Goal: Task Accomplishment & Management: Use online tool/utility

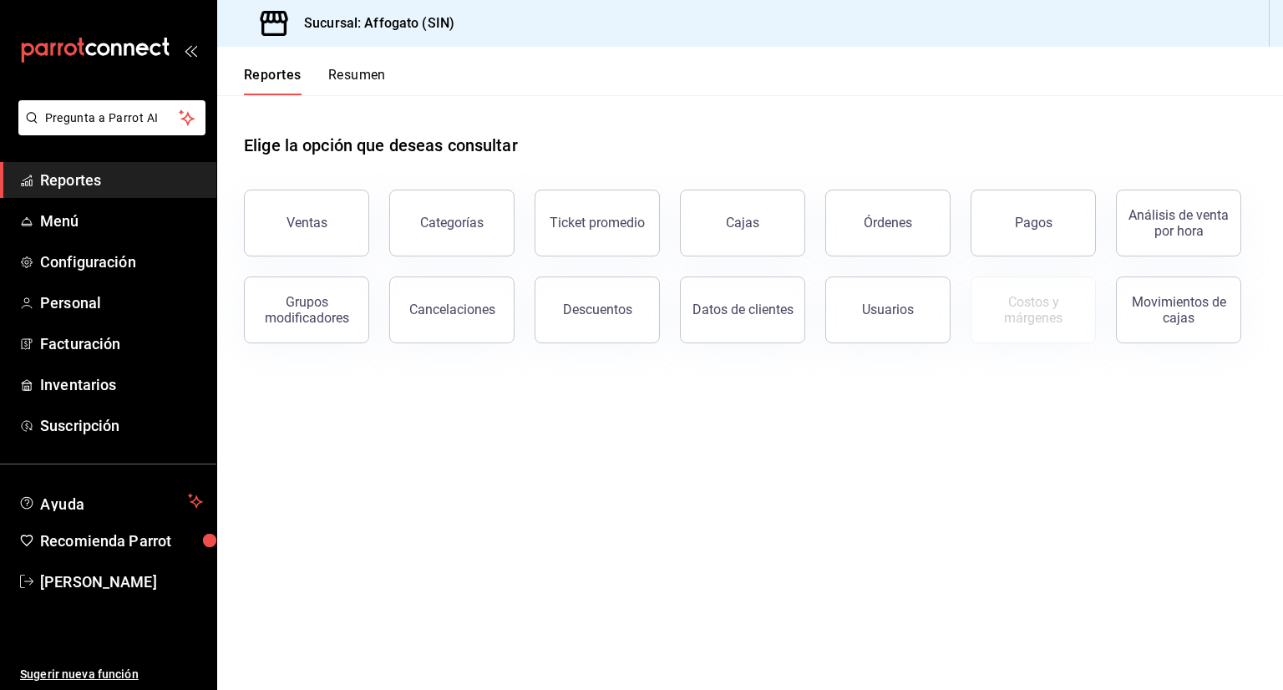
click at [94, 185] on span "Reportes" at bounding box center [121, 180] width 163 height 23
click at [366, 71] on button "Resumen" at bounding box center [357, 81] width 58 height 28
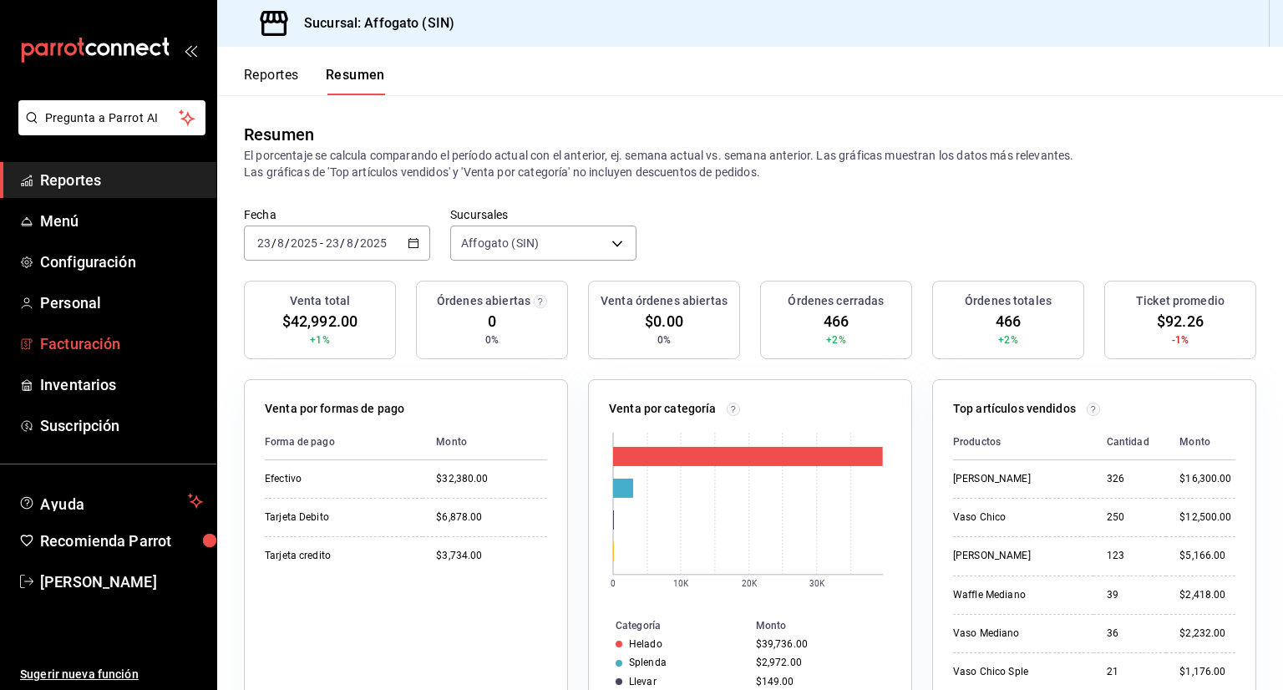
click at [115, 348] on span "Facturación" at bounding box center [121, 343] width 163 height 23
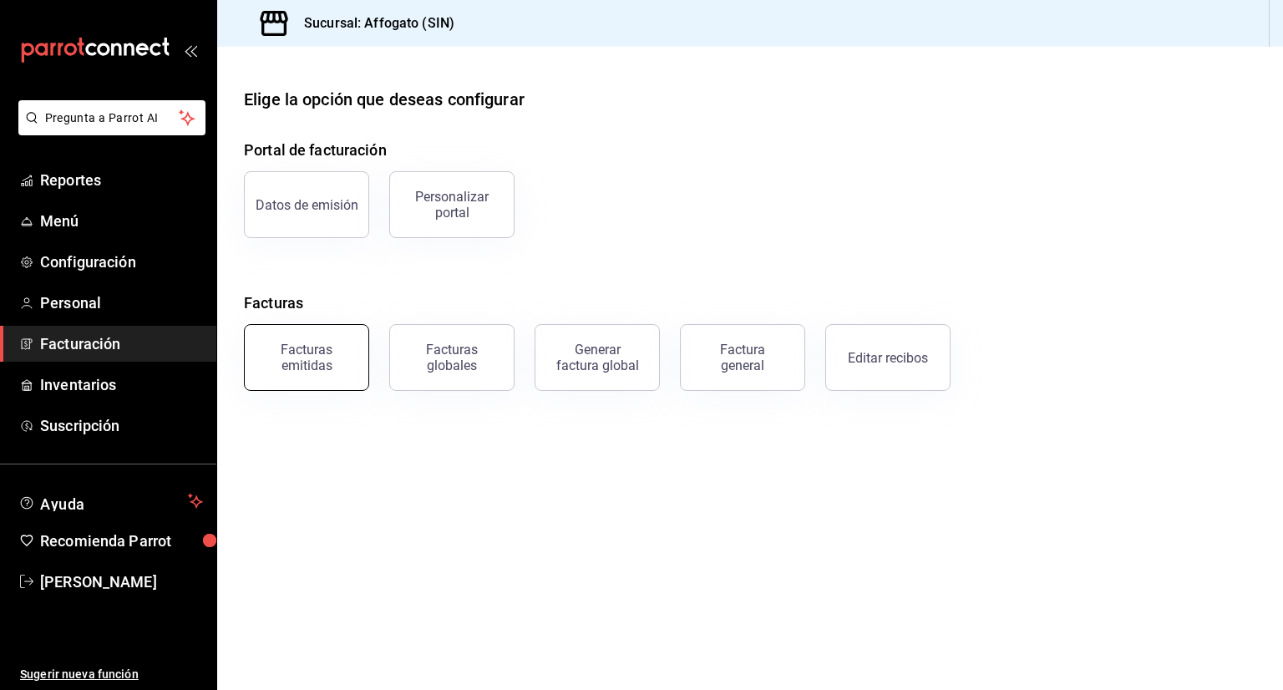
click at [303, 344] on div "Facturas emitidas" at bounding box center [307, 358] width 104 height 32
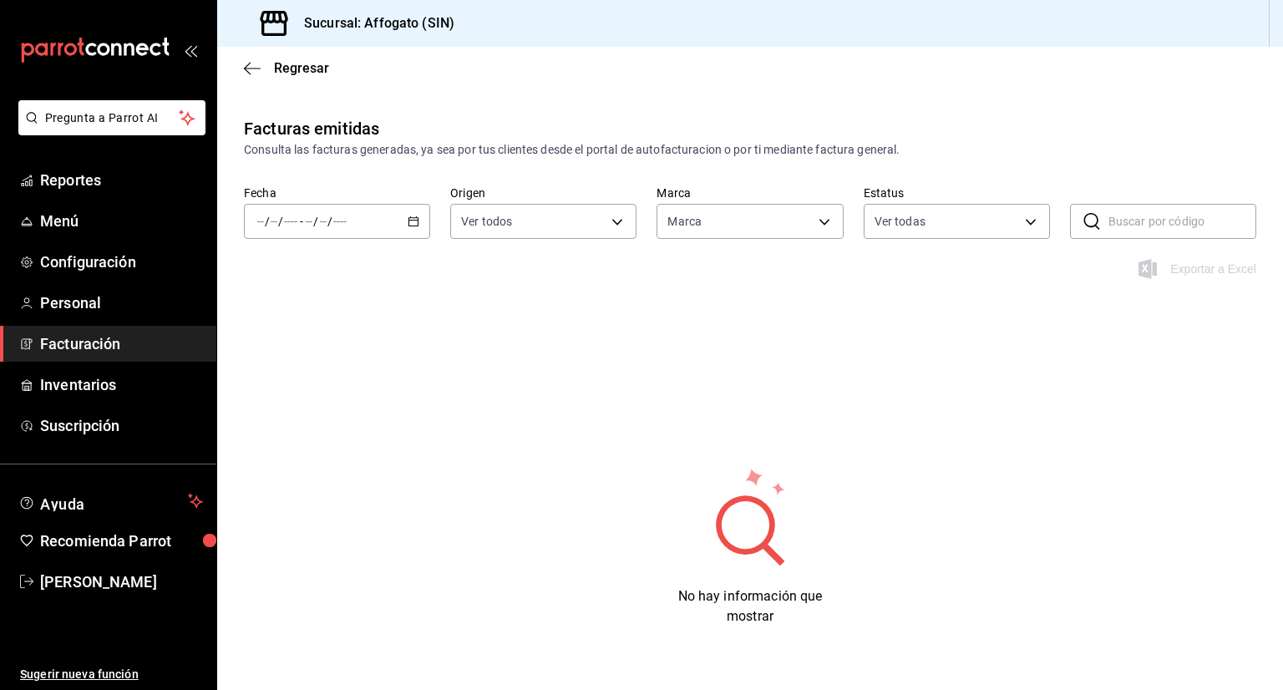
type input "bbc168be-d95f-4a83-8cf4-7438ee6b39ac"
click at [414, 221] on icon "button" at bounding box center [414, 222] width 12 height 12
click at [312, 385] on span "Mes actual" at bounding box center [322, 385] width 129 height 18
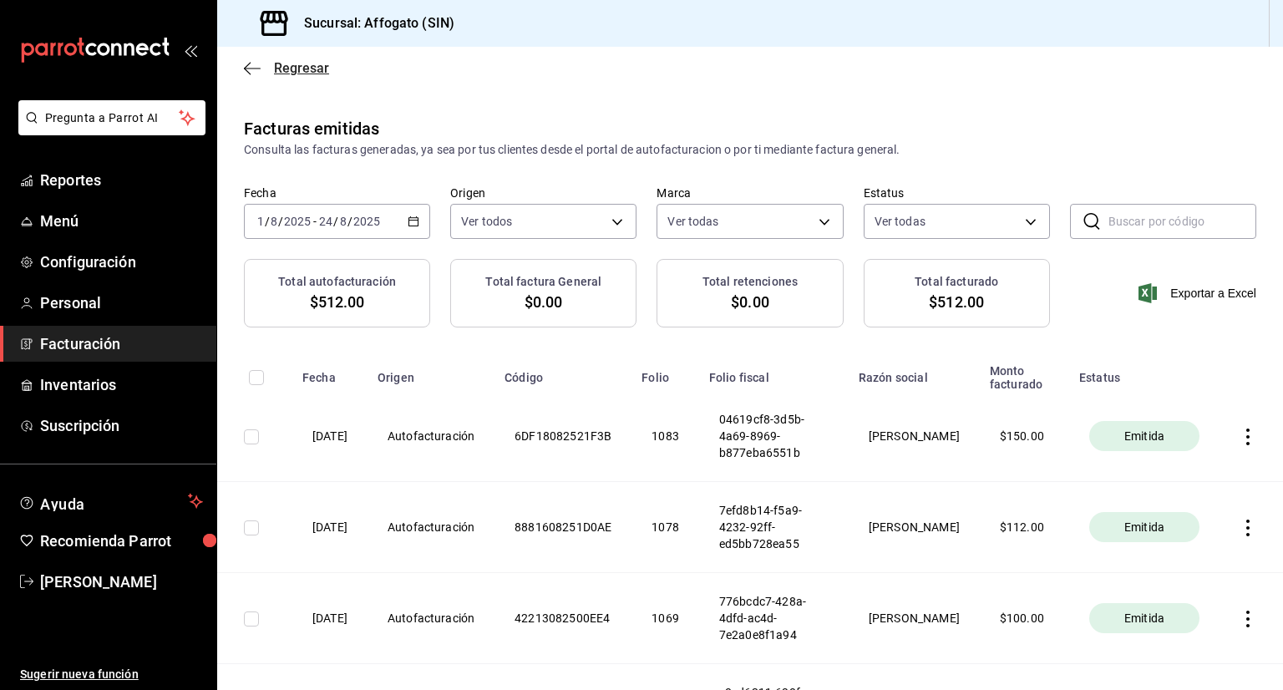
click at [250, 71] on icon "button" at bounding box center [252, 68] width 17 height 15
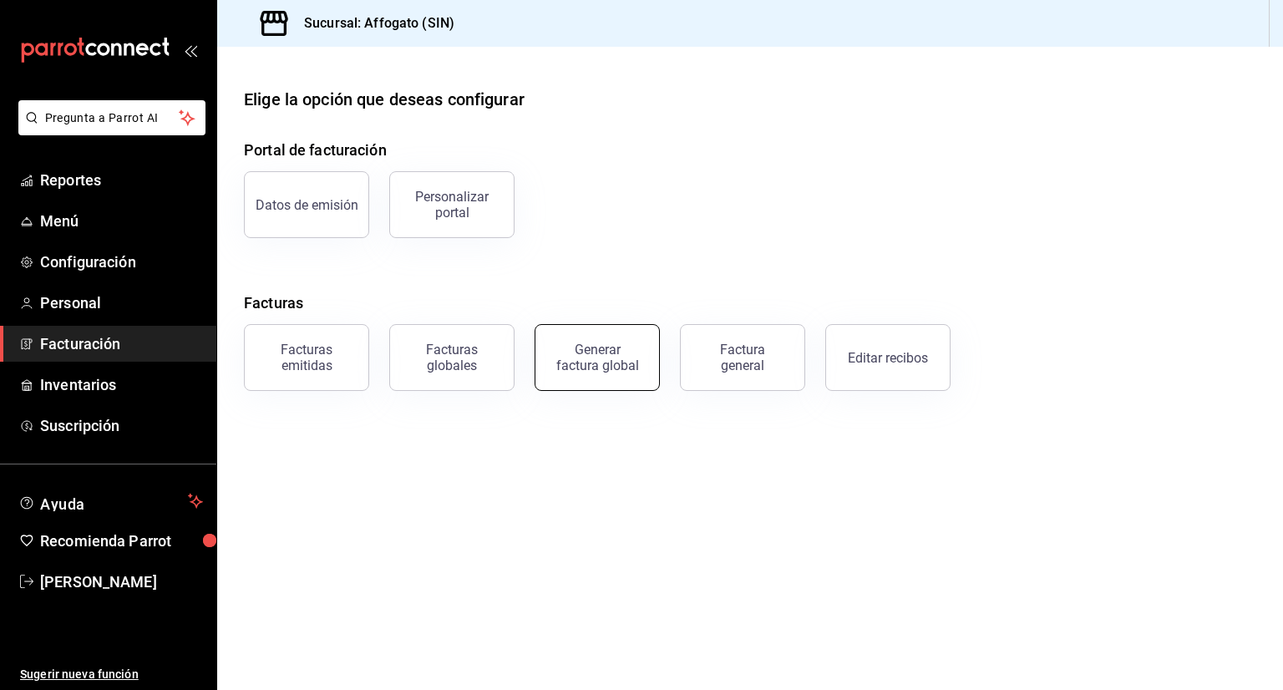
click at [602, 357] on div "Generar factura global" at bounding box center [598, 358] width 84 height 32
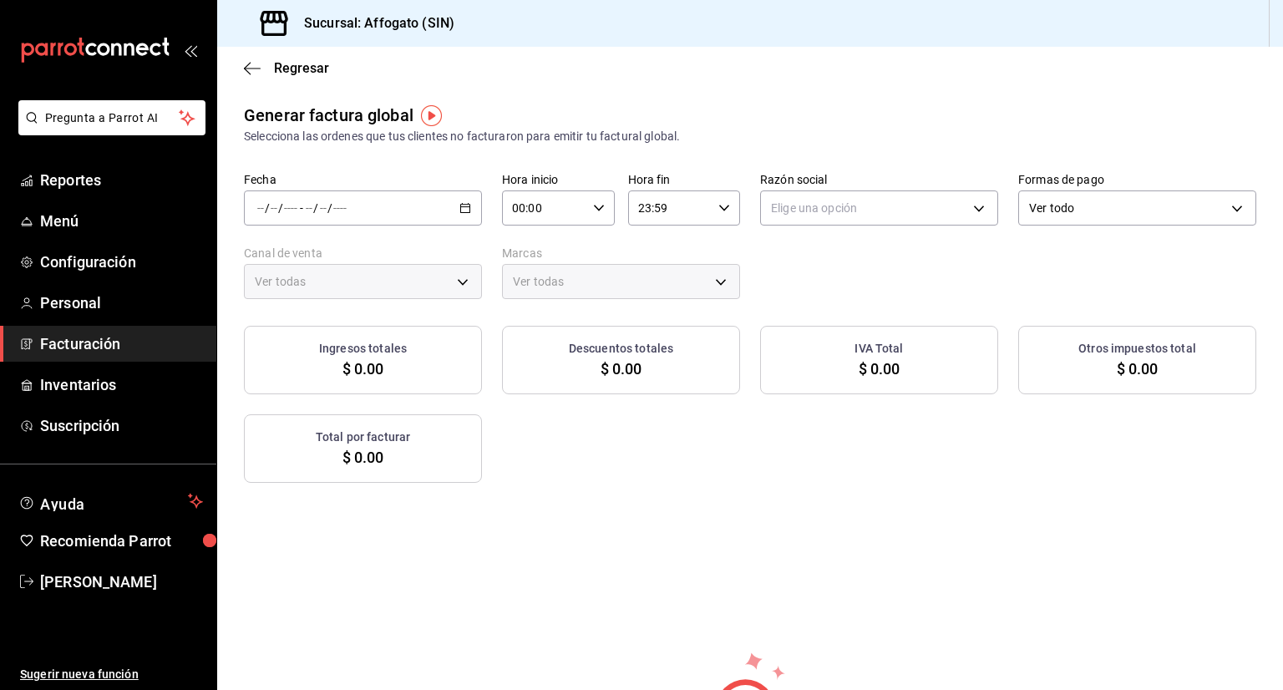
type input "PARROT,UBER_EATS,RAPPI,DIDI_FOOD,ONLINE"
click at [467, 208] on \(Stroke\) "button" at bounding box center [465, 208] width 10 height 9
click at [326, 256] on span "Rango de fechas" at bounding box center [322, 259] width 129 height 18
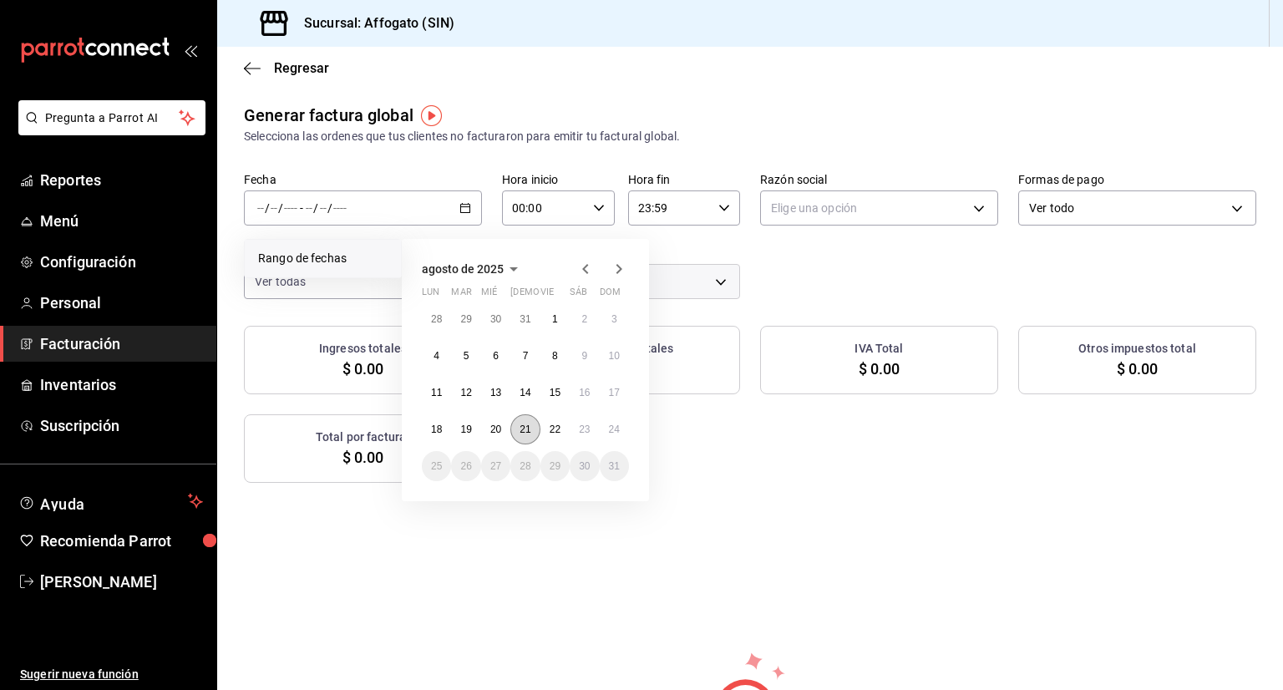
click at [518, 429] on button "21" at bounding box center [524, 429] width 29 height 30
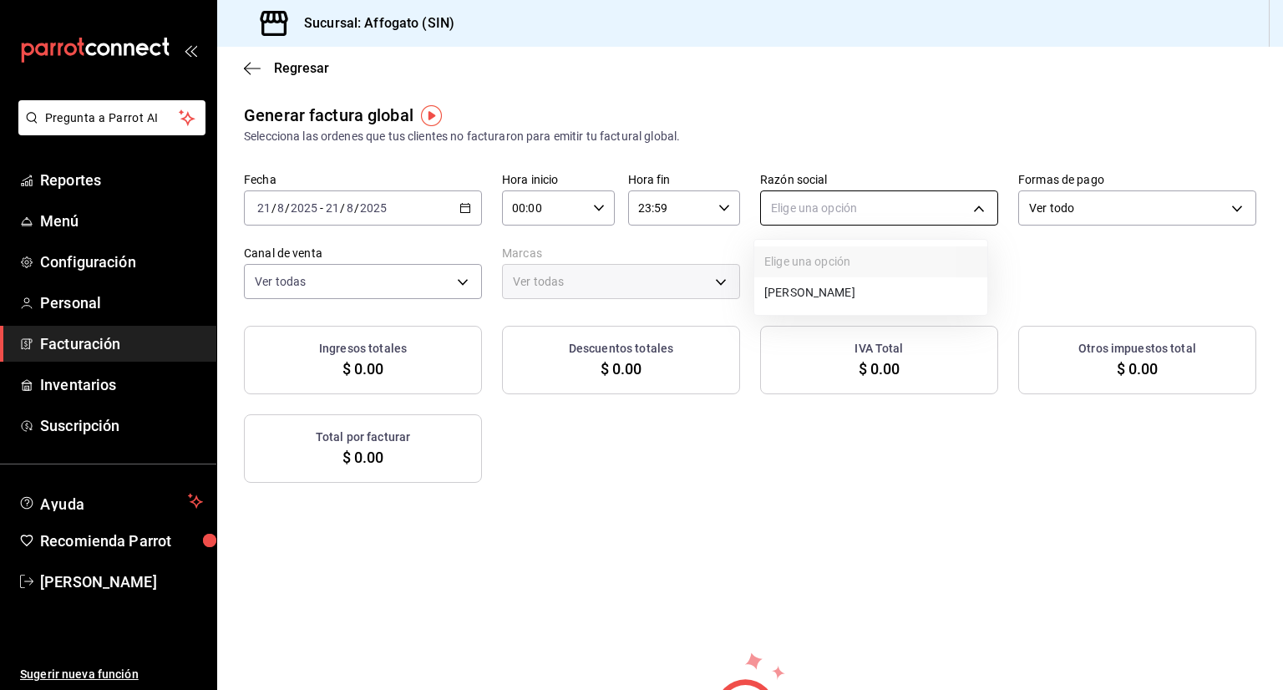
click at [970, 207] on body "Pregunta a Parrot AI Reportes Menú Configuración Personal Facturación Inventari…" at bounding box center [641, 345] width 1283 height 690
click at [876, 301] on li "[PERSON_NAME]" at bounding box center [870, 292] width 233 height 31
type input "75c015e8-5138-4c17-886d-1abe1406d2d4"
type input "bbc168be-d95f-4a83-8cf4-7438ee6b39ac"
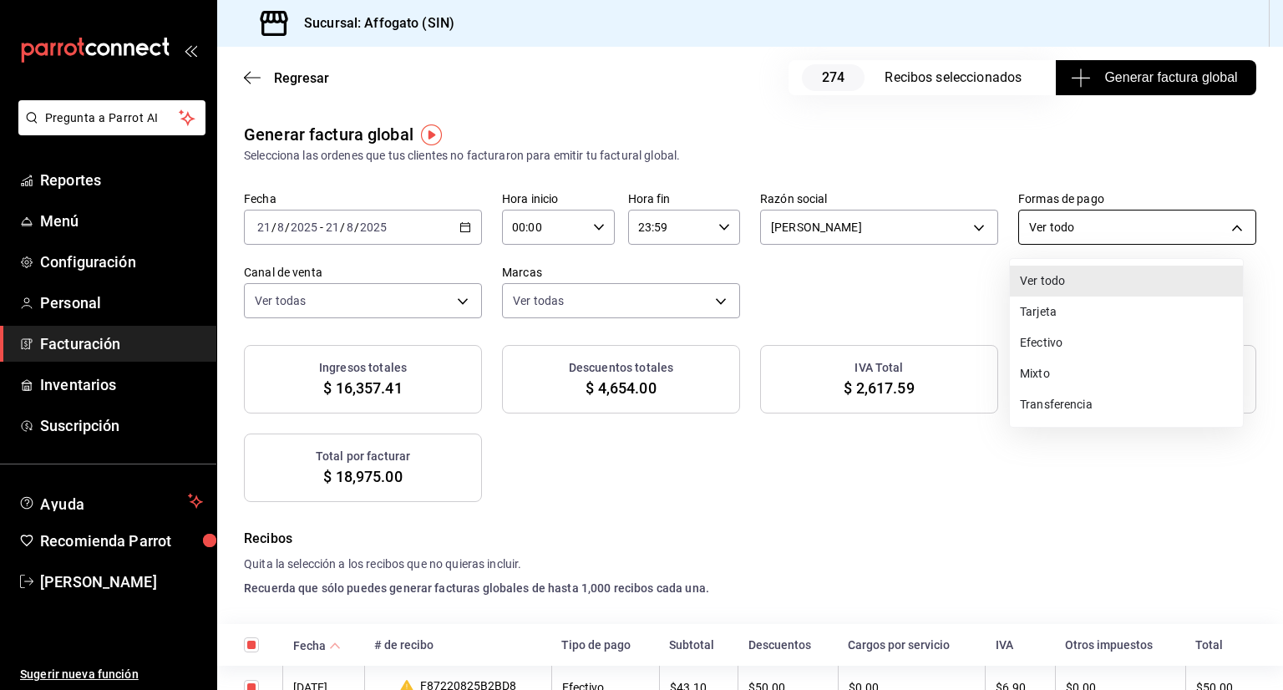
click at [1189, 236] on body "Pregunta a Parrot AI Reportes Menú Configuración Personal Facturación Inventari…" at bounding box center [641, 345] width 1283 height 690
click at [1043, 346] on li "Efectivo" at bounding box center [1126, 342] width 233 height 31
type input "CASH"
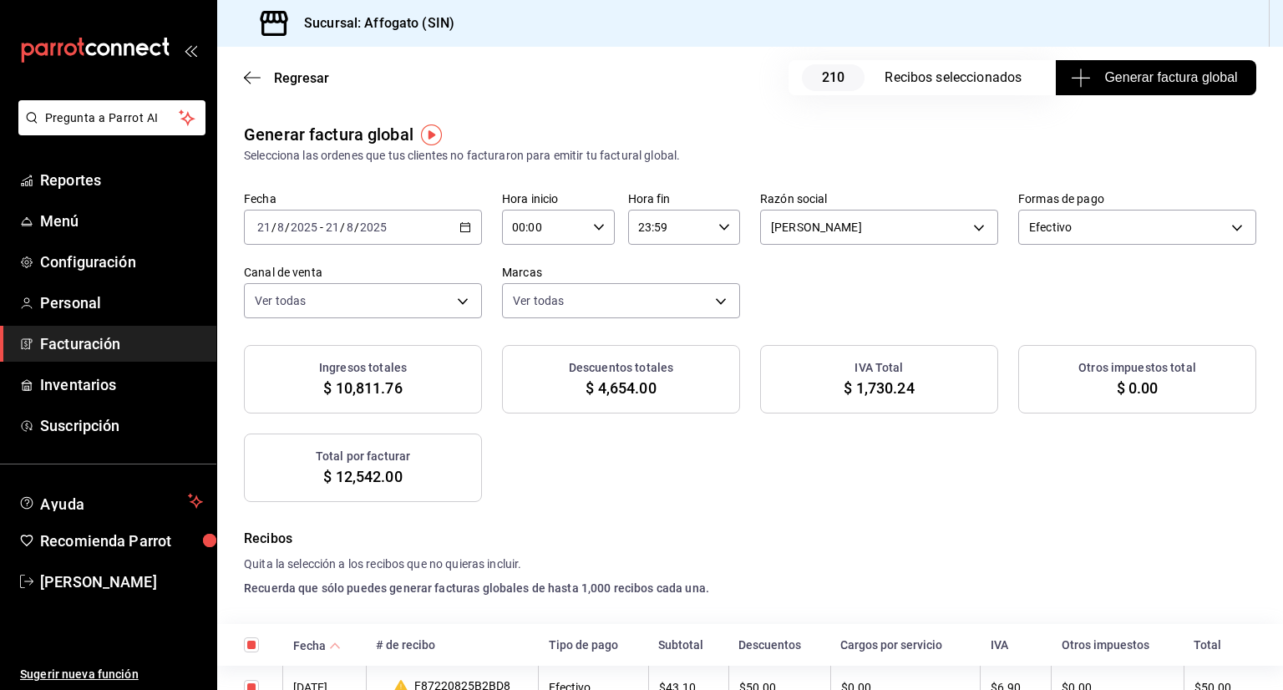
click at [1147, 83] on span "Generar factura global" at bounding box center [1155, 78] width 163 height 20
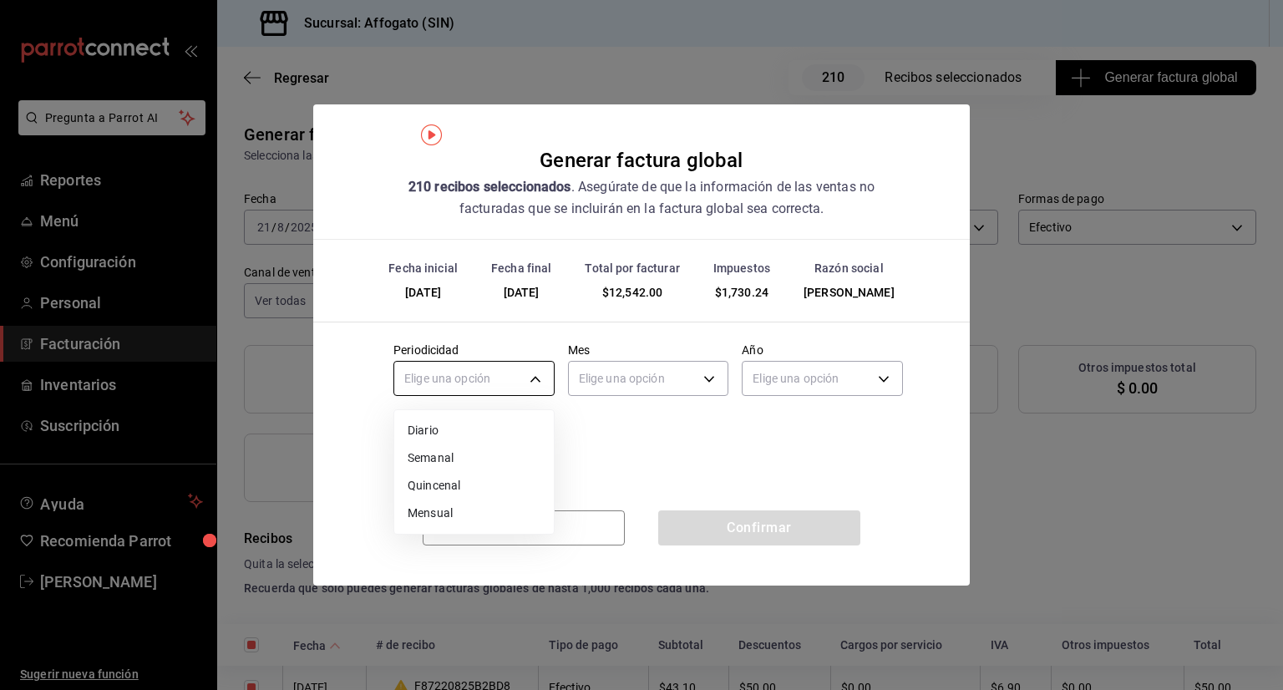
click at [525, 383] on body "Pregunta a Parrot AI Reportes Menú Configuración Personal Facturación Inventari…" at bounding box center [641, 345] width 1283 height 690
click at [430, 427] on li "Diario" at bounding box center [474, 431] width 160 height 28
type input "DAILY"
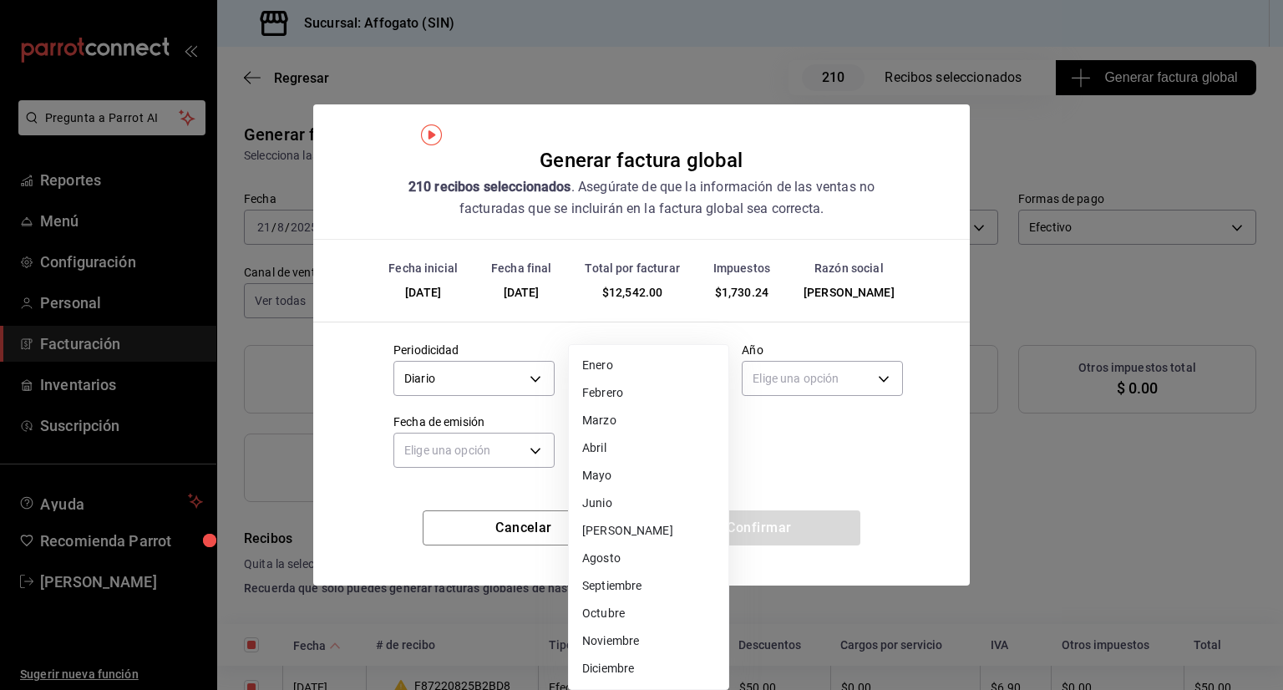
click at [703, 379] on body "Pregunta a Parrot AI Reportes Menú Configuración Personal Facturación Inventari…" at bounding box center [641, 345] width 1283 height 690
click at [632, 556] on li "Agosto" at bounding box center [649, 559] width 160 height 28
type input "8"
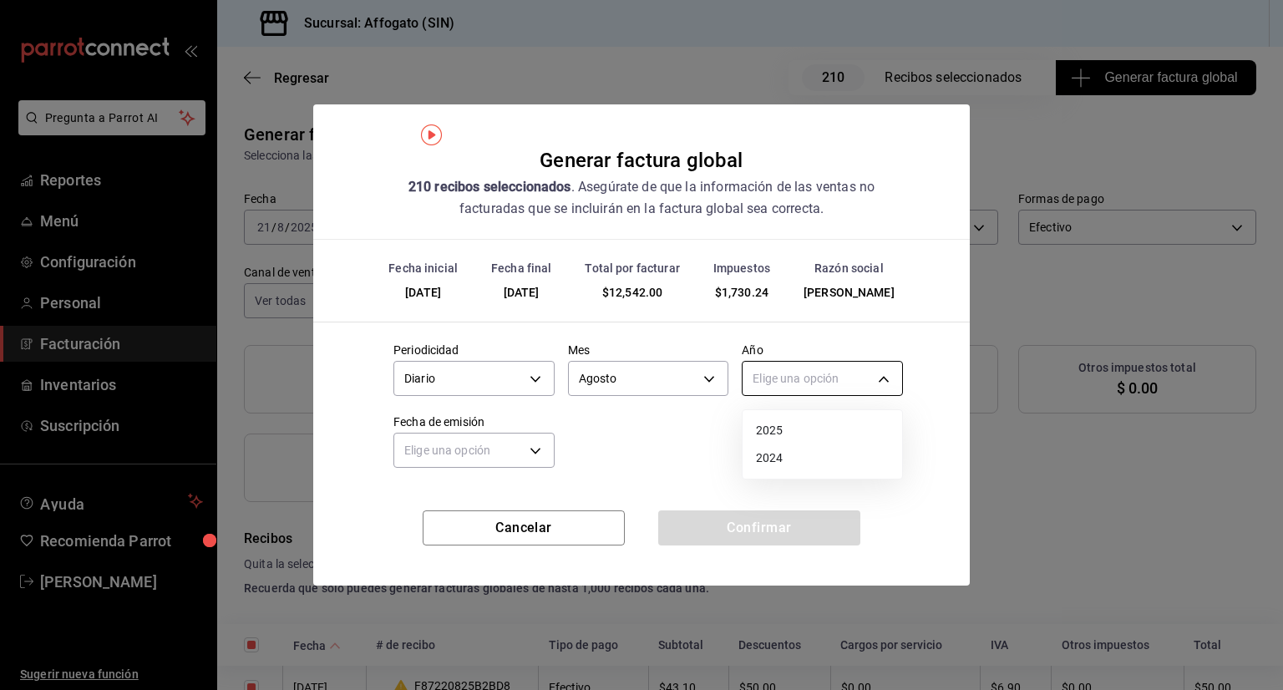
click at [890, 364] on body "Pregunta a Parrot AI Reportes Menú Configuración Personal Facturación Inventari…" at bounding box center [641, 345] width 1283 height 690
click at [762, 425] on li "2025" at bounding box center [823, 431] width 160 height 28
type input "2025"
click at [530, 445] on body "Pregunta a Parrot AI Reportes Menú Configuración Personal Facturación Inventari…" at bounding box center [641, 345] width 1283 height 690
click at [429, 529] on li "Ayer" at bounding box center [474, 530] width 160 height 28
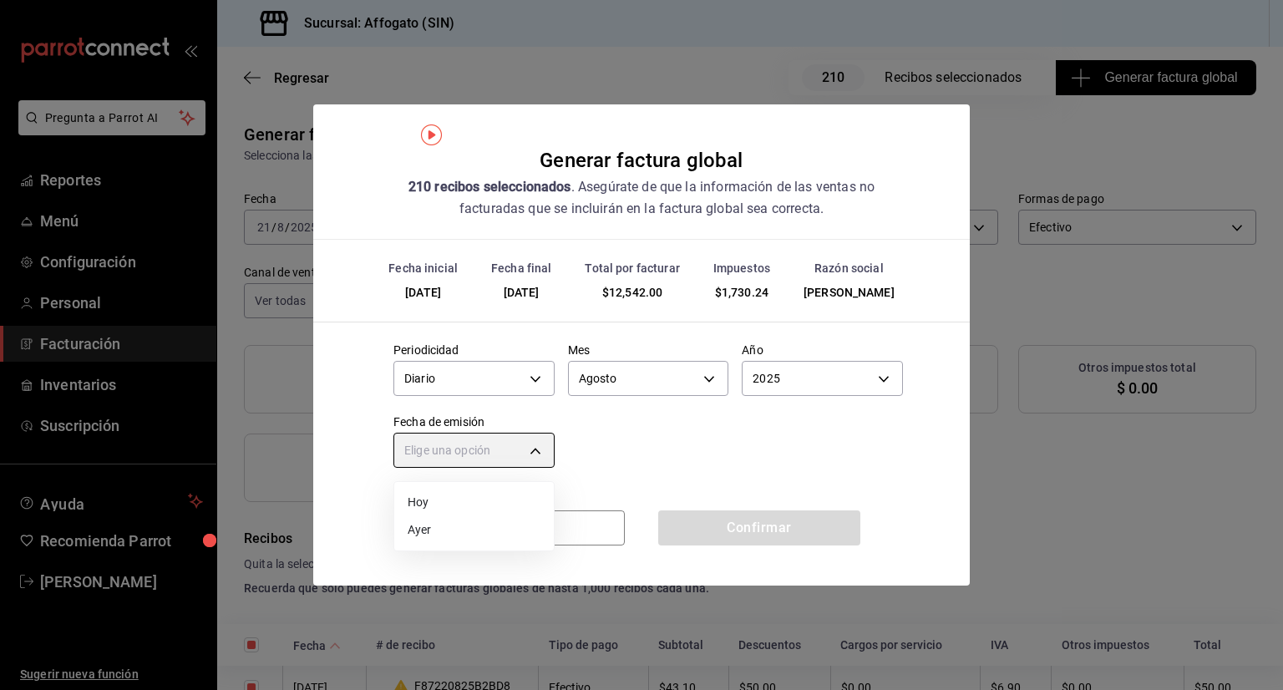
type input "[DATE]"
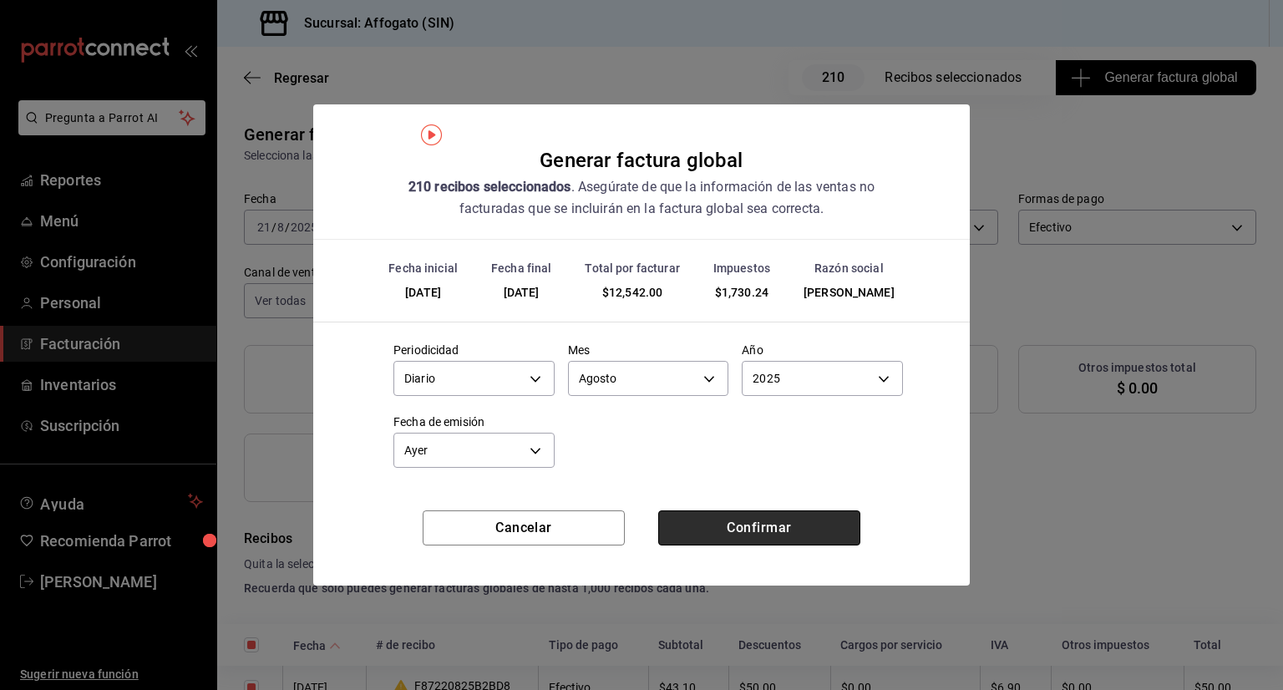
click at [727, 527] on button "Confirmar" at bounding box center [759, 527] width 202 height 35
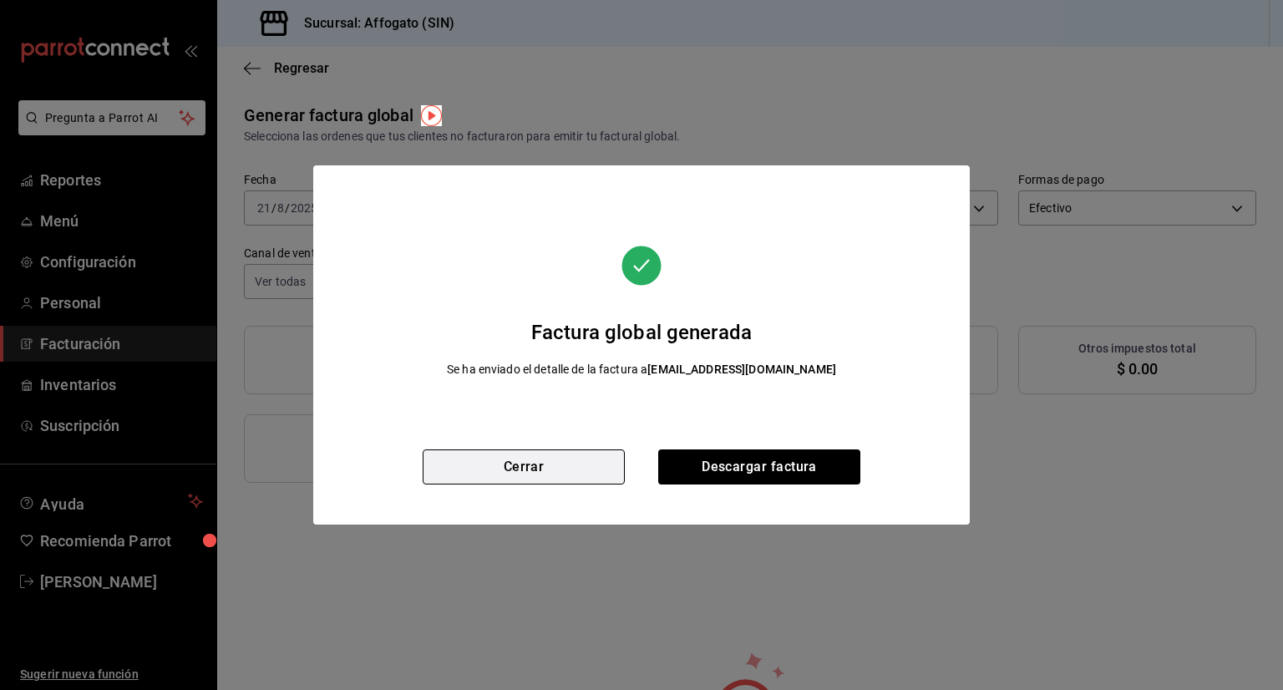
click at [571, 459] on button "Cerrar" at bounding box center [524, 466] width 202 height 35
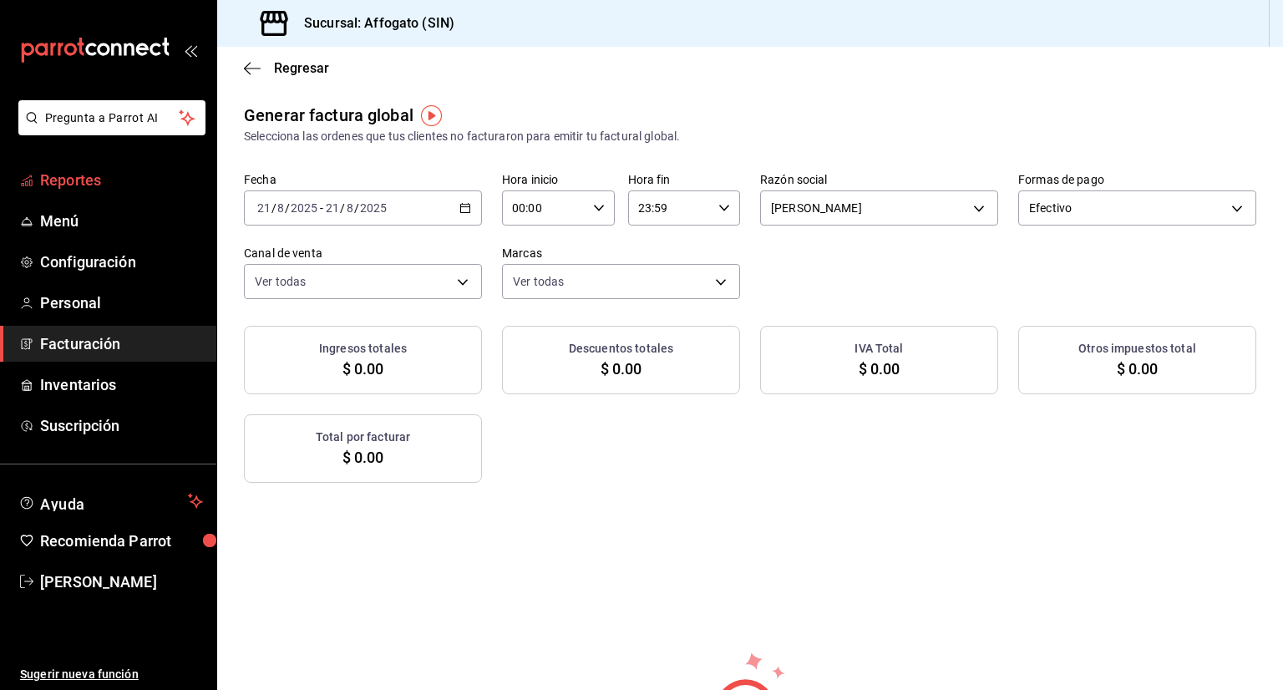
click at [107, 190] on span "Reportes" at bounding box center [121, 180] width 163 height 23
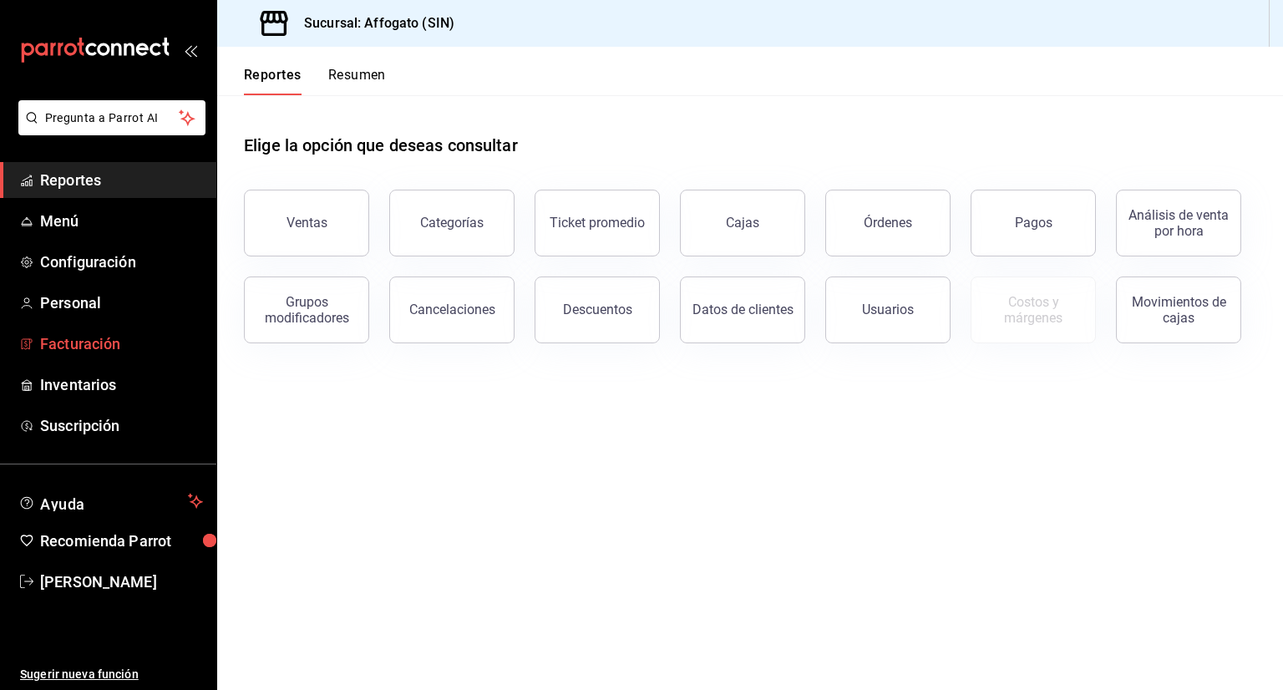
click at [139, 348] on span "Facturación" at bounding box center [121, 343] width 163 height 23
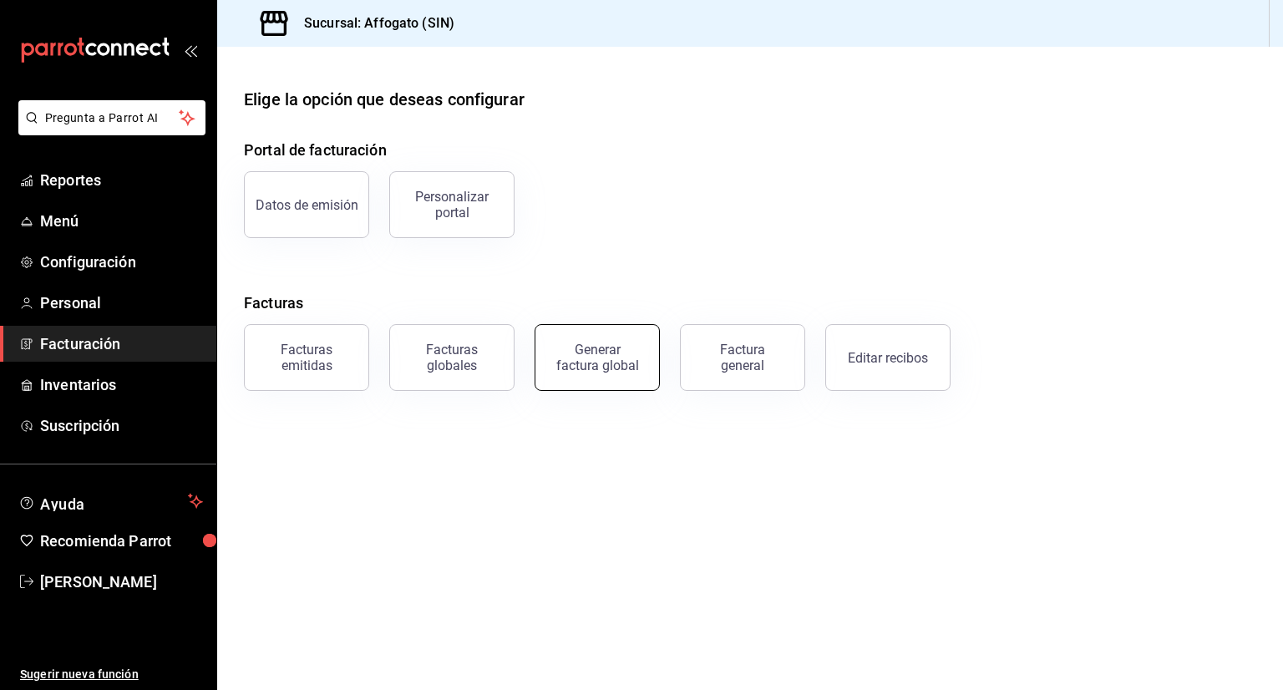
click at [618, 358] on div "Generar factura global" at bounding box center [598, 358] width 84 height 32
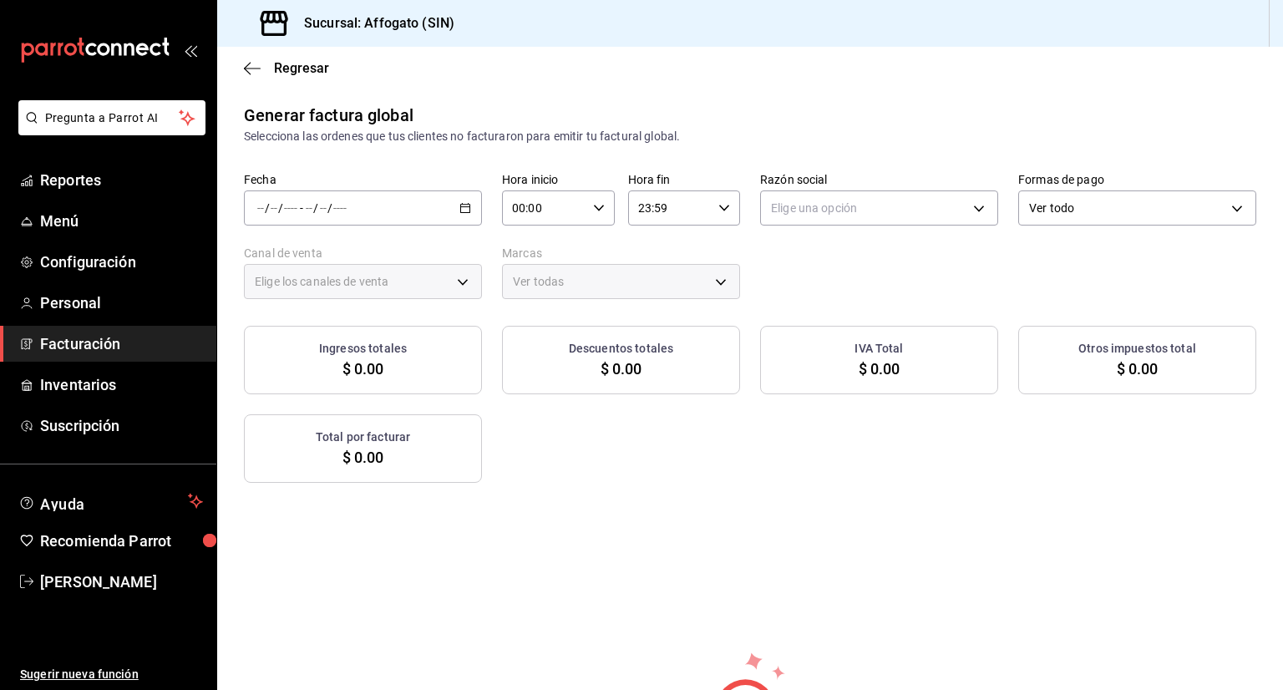
type input "PARROT,UBER_EATS,RAPPI,DIDI_FOOD,ONLINE"
click at [463, 208] on icon "button" at bounding box center [465, 208] width 12 height 12
click at [332, 257] on span "Rango de fechas" at bounding box center [322, 259] width 129 height 18
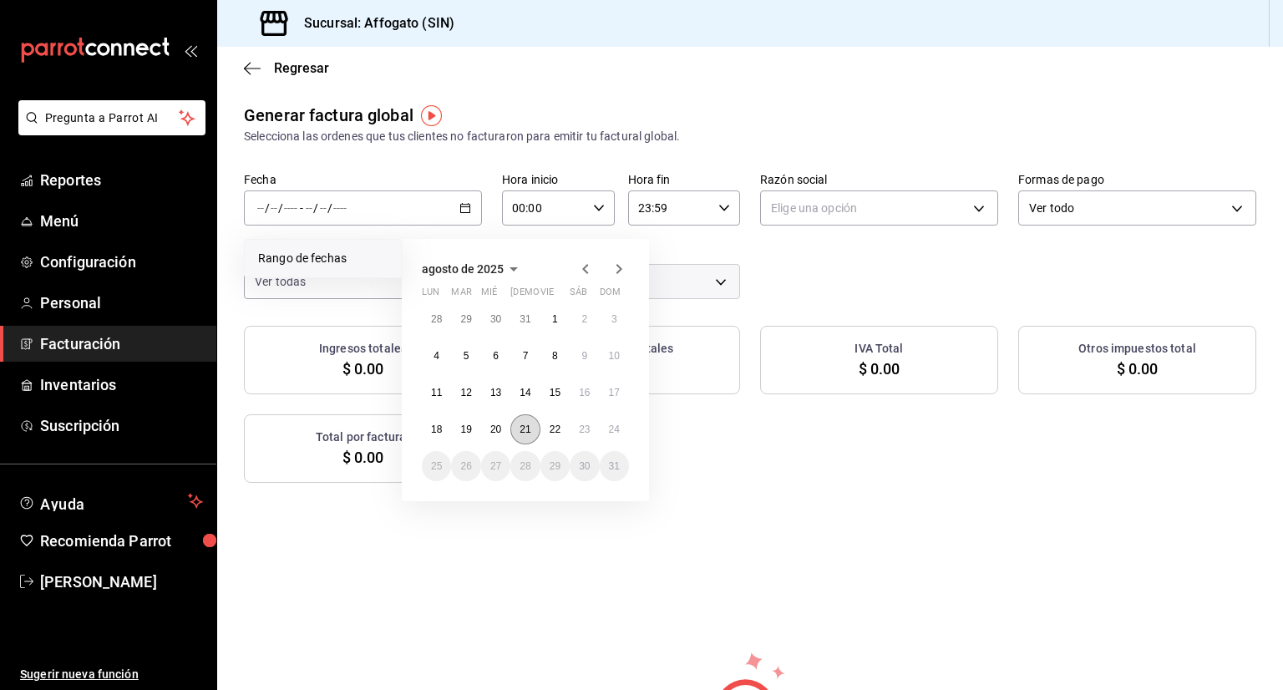
click at [524, 426] on abbr "21" at bounding box center [525, 430] width 11 height 12
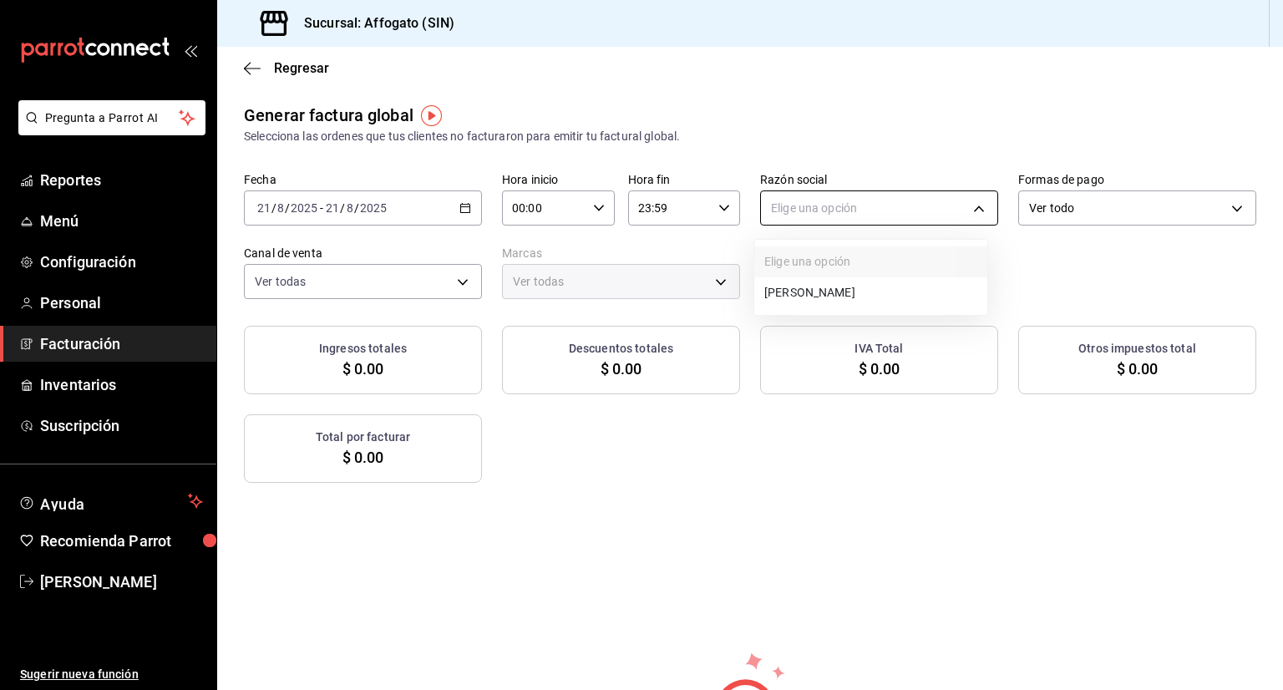
click at [977, 205] on body "Pregunta a Parrot AI Reportes Menú Configuración Personal Facturación Inventari…" at bounding box center [641, 345] width 1283 height 690
click at [872, 294] on li "[PERSON_NAME]" at bounding box center [870, 292] width 233 height 31
type input "75c015e8-5138-4c17-886d-1abe1406d2d4"
type input "bbc168be-d95f-4a83-8cf4-7438ee6b39ac"
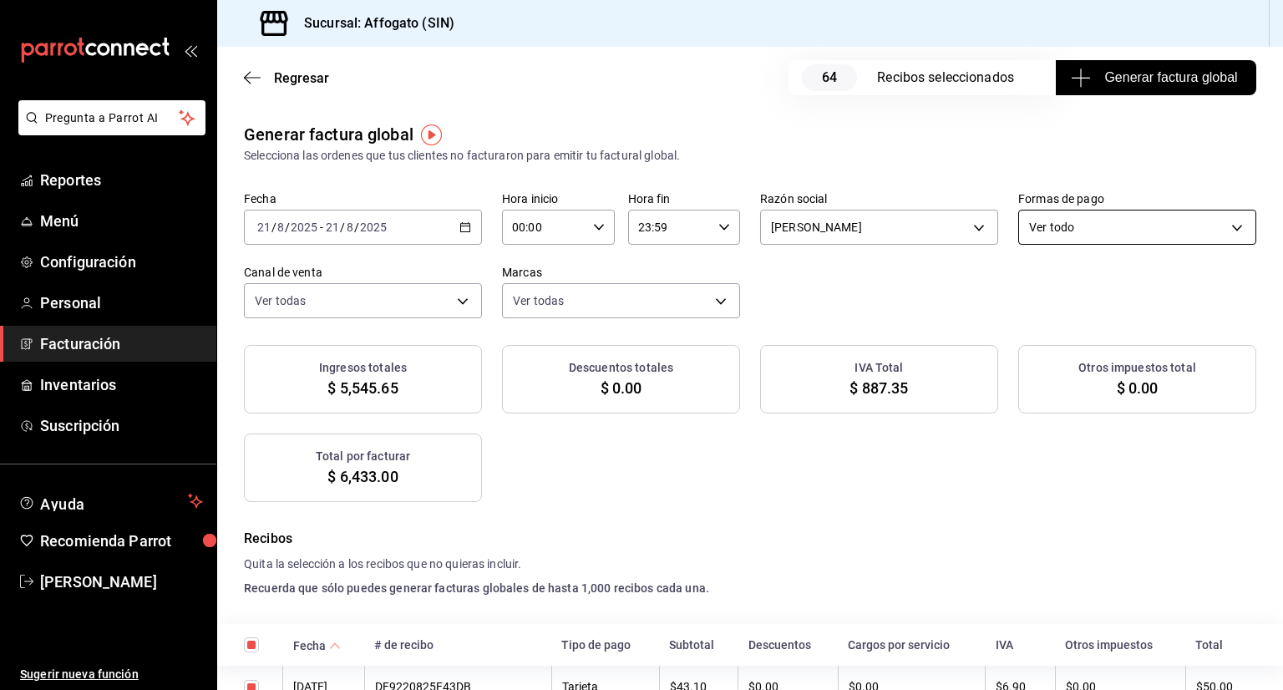
click at [1228, 228] on body "Pregunta a Parrot AI Reportes Menú Configuración Personal Facturación Inventari…" at bounding box center [641, 345] width 1283 height 690
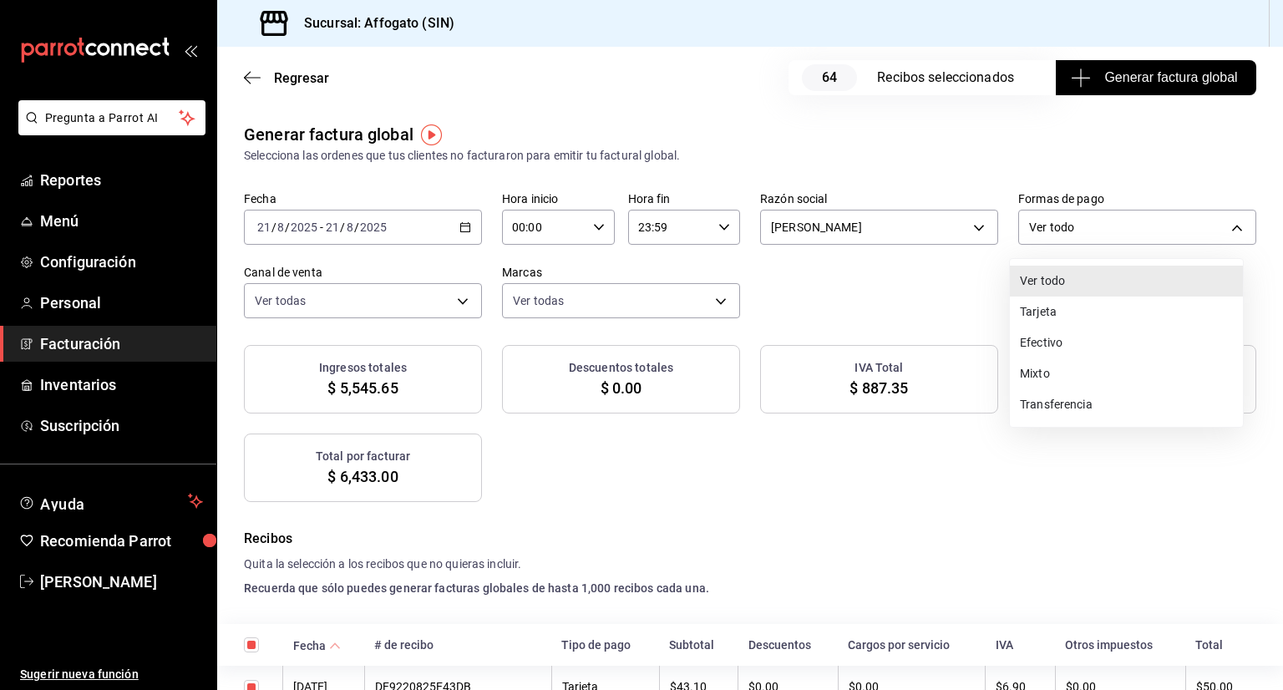
click at [1037, 320] on li "Tarjeta" at bounding box center [1126, 312] width 233 height 31
type input "CARD"
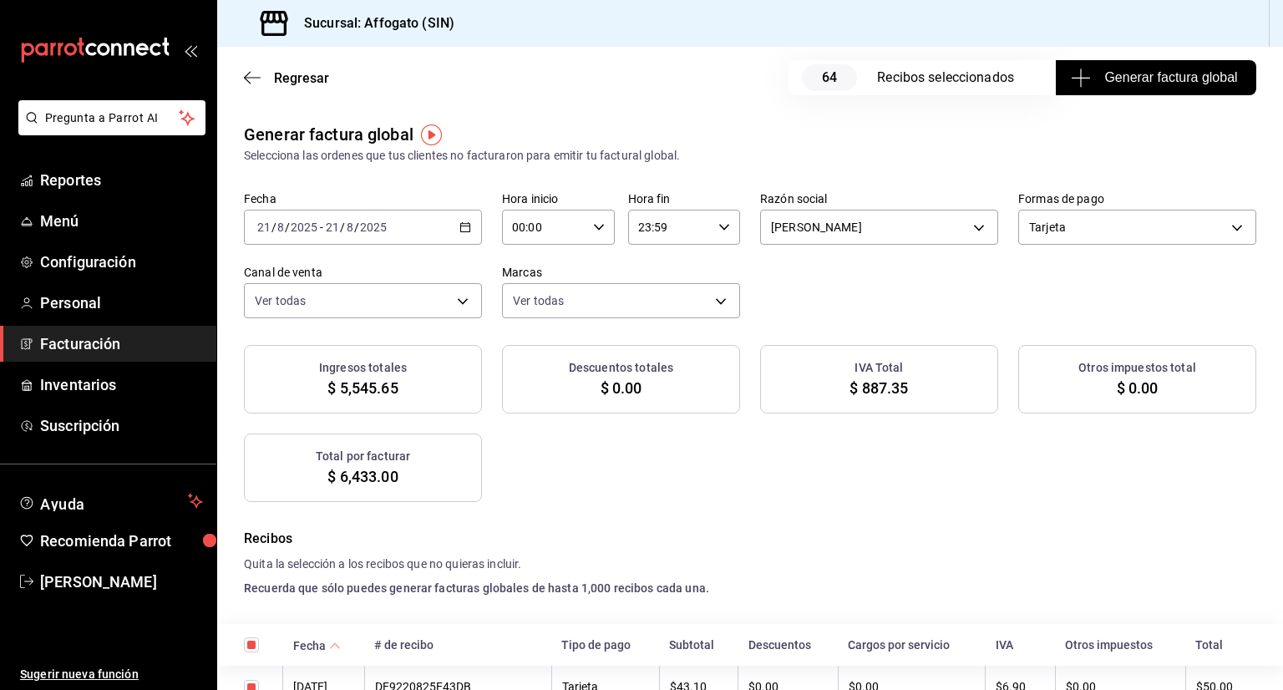
click at [1083, 81] on span "Generar factura global" at bounding box center [1155, 78] width 163 height 20
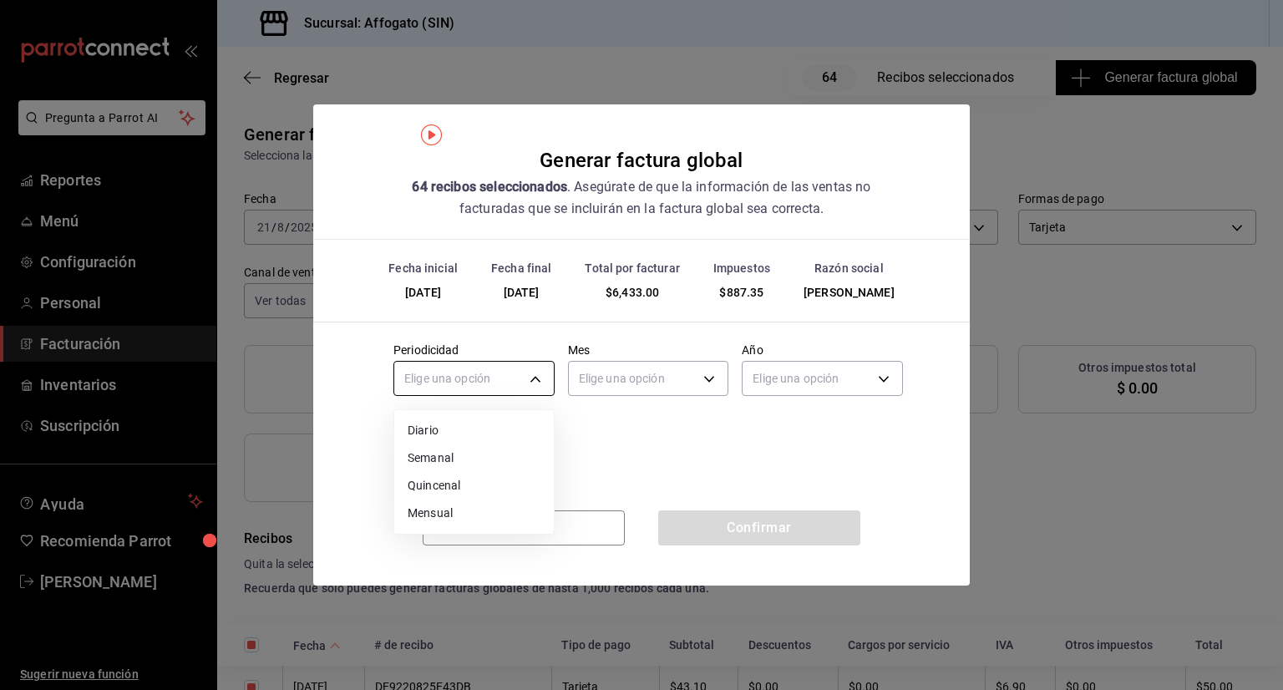
click at [543, 374] on body "Pregunta a Parrot AI Reportes Menú Configuración Personal Facturación Inventari…" at bounding box center [641, 345] width 1283 height 690
click at [428, 422] on li "Diario" at bounding box center [474, 431] width 160 height 28
type input "DAILY"
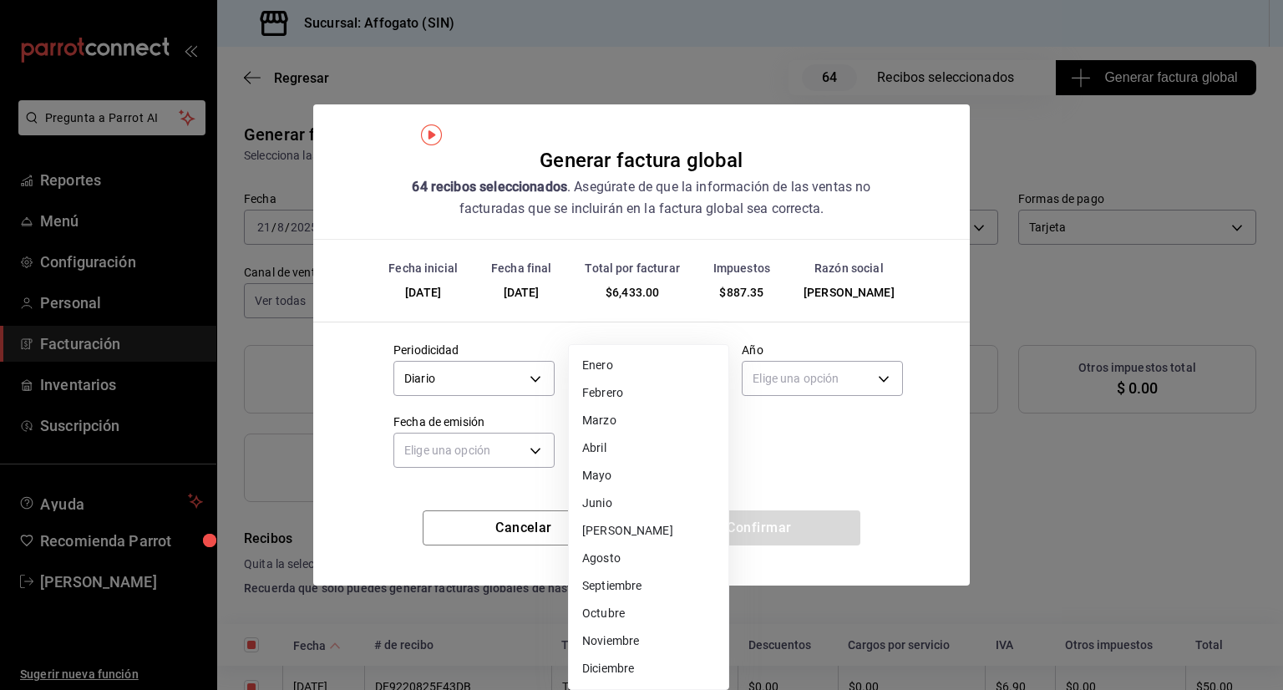
click at [695, 375] on body "Pregunta a Parrot AI Reportes Menú Configuración Personal Facturación Inventari…" at bounding box center [641, 345] width 1283 height 690
click at [622, 557] on li "Agosto" at bounding box center [649, 559] width 160 height 28
type input "8"
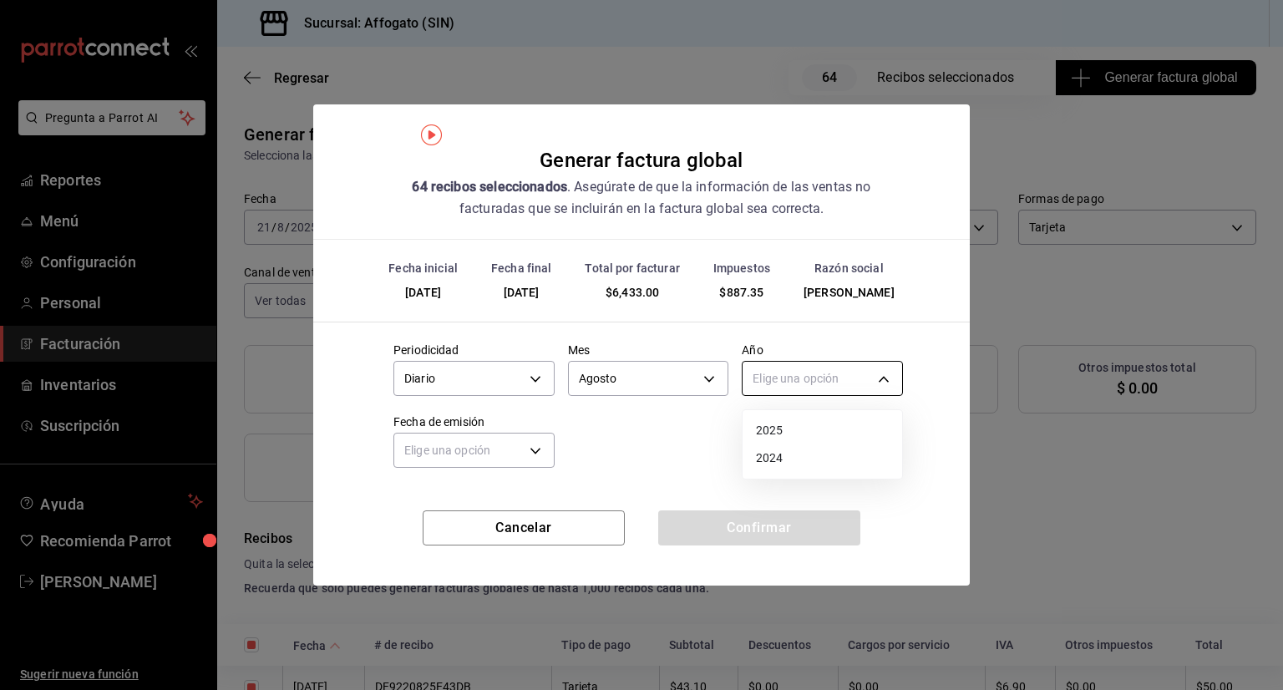
click at [863, 378] on body "Pregunta a Parrot AI Reportes Menú Configuración Personal Facturación Inventari…" at bounding box center [641, 345] width 1283 height 690
click at [765, 430] on li "2025" at bounding box center [823, 431] width 160 height 28
type input "2025"
click at [529, 446] on body "Pregunta a Parrot AI Reportes Menú Configuración Personal Facturación Inventari…" at bounding box center [641, 345] width 1283 height 690
click at [424, 536] on li "Ayer" at bounding box center [474, 530] width 160 height 28
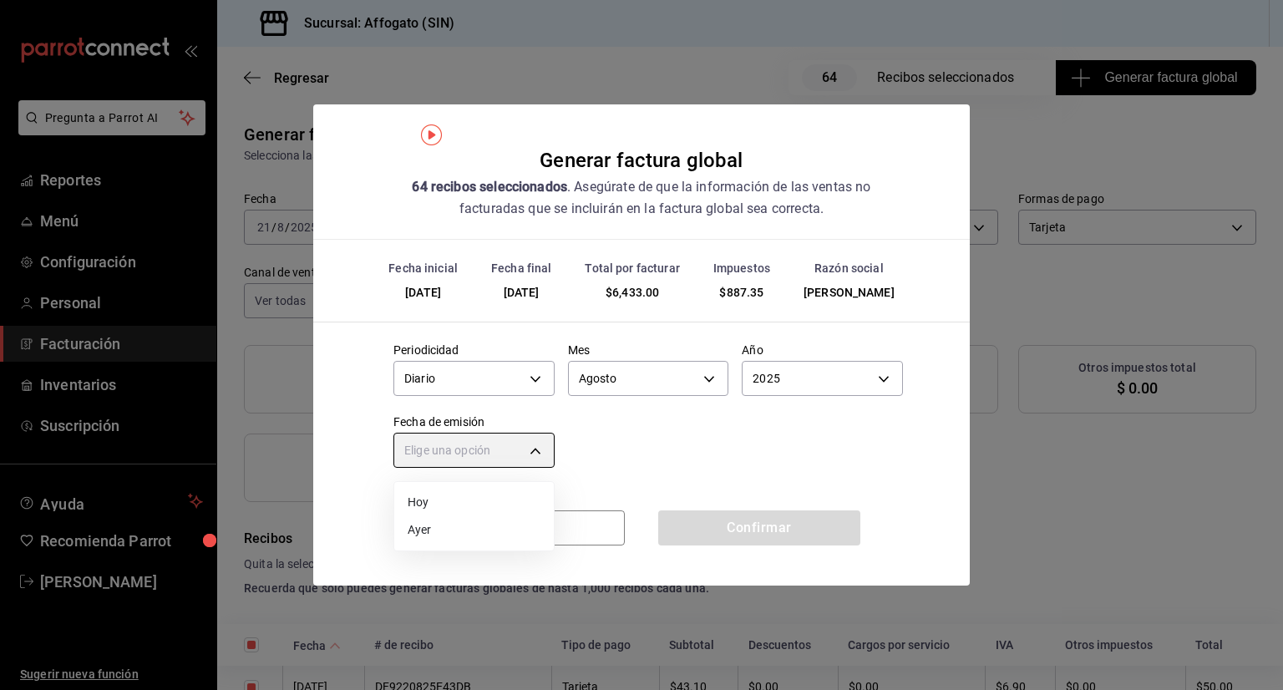
type input "[DATE]"
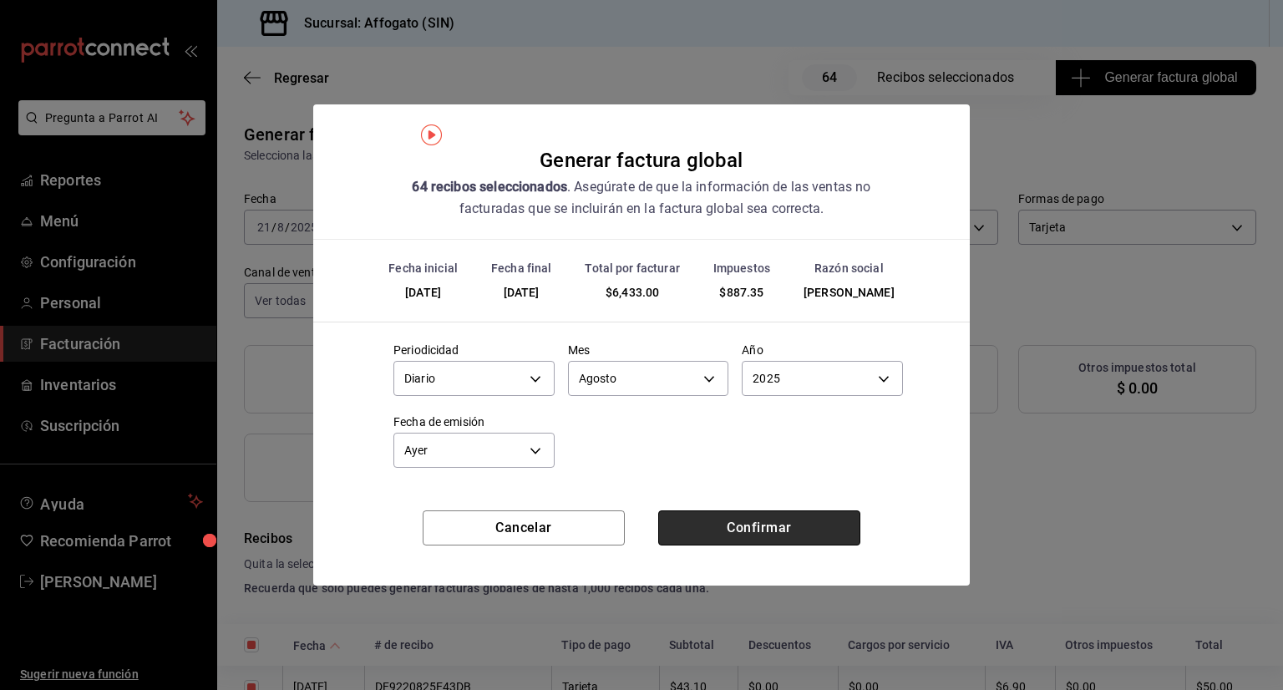
click at [728, 528] on button "Confirmar" at bounding box center [759, 527] width 202 height 35
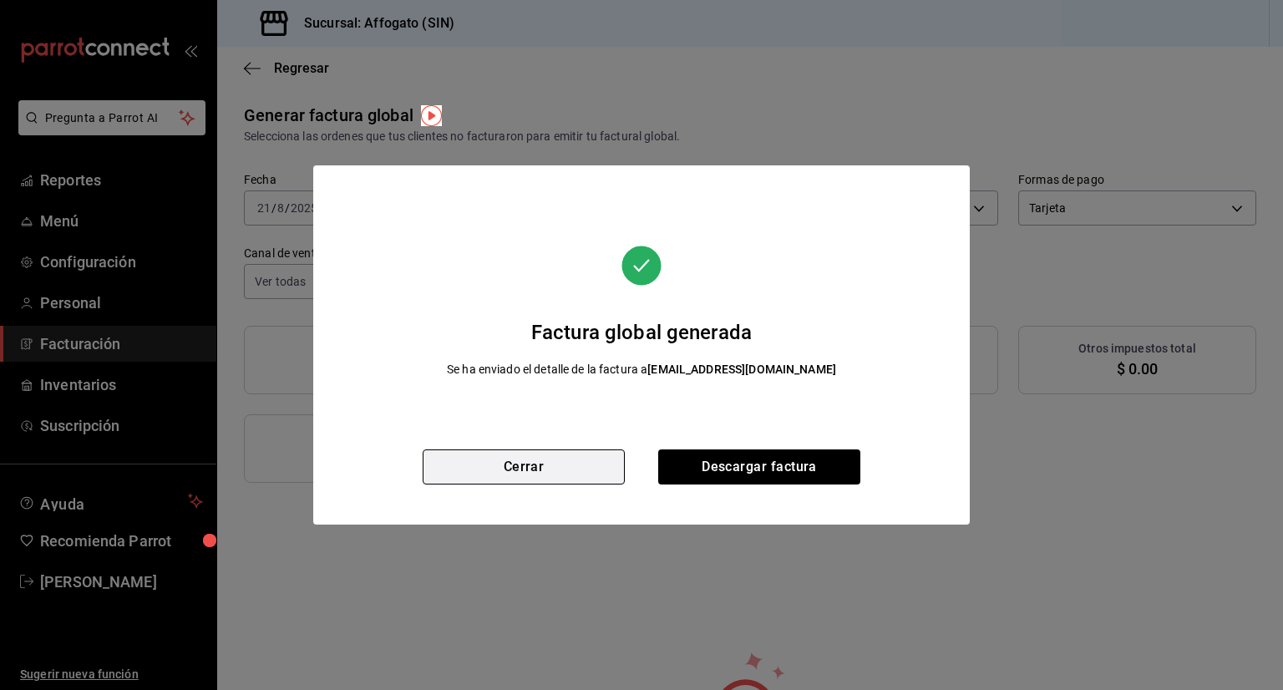
click at [563, 470] on button "Cerrar" at bounding box center [524, 466] width 202 height 35
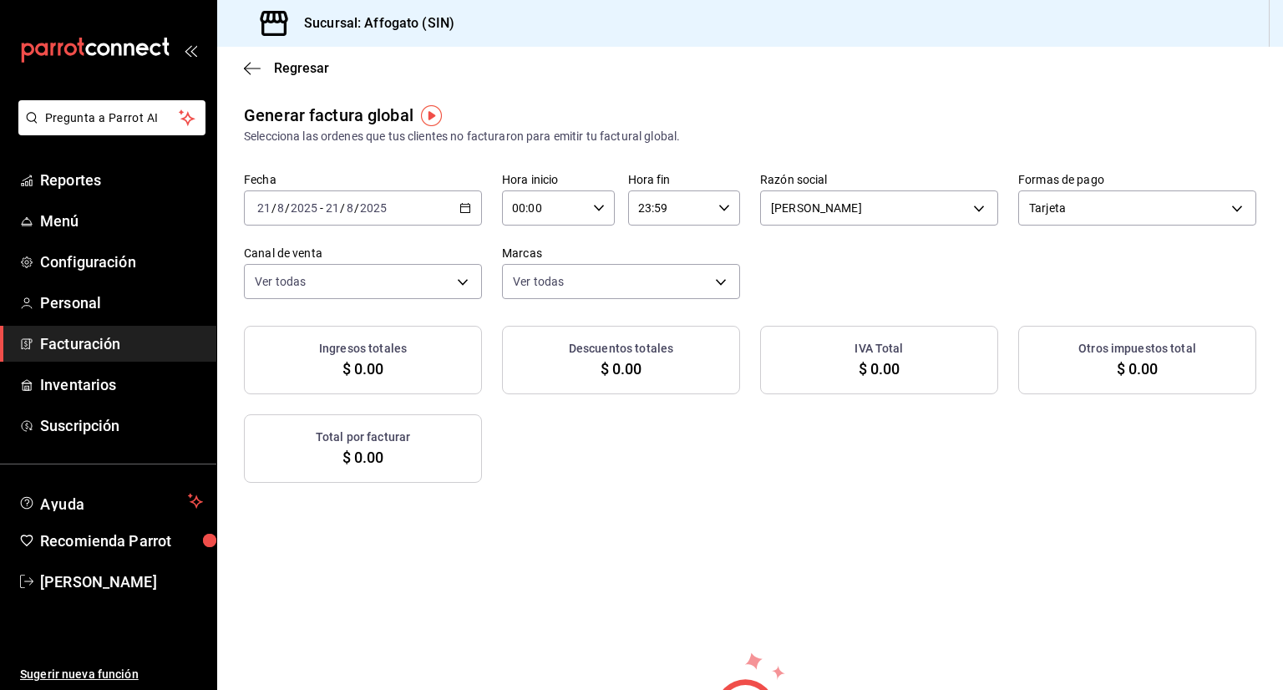
click at [789, 657] on icon at bounding box center [750, 700] width 163 height 100
click at [75, 184] on span "Reportes" at bounding box center [121, 180] width 163 height 23
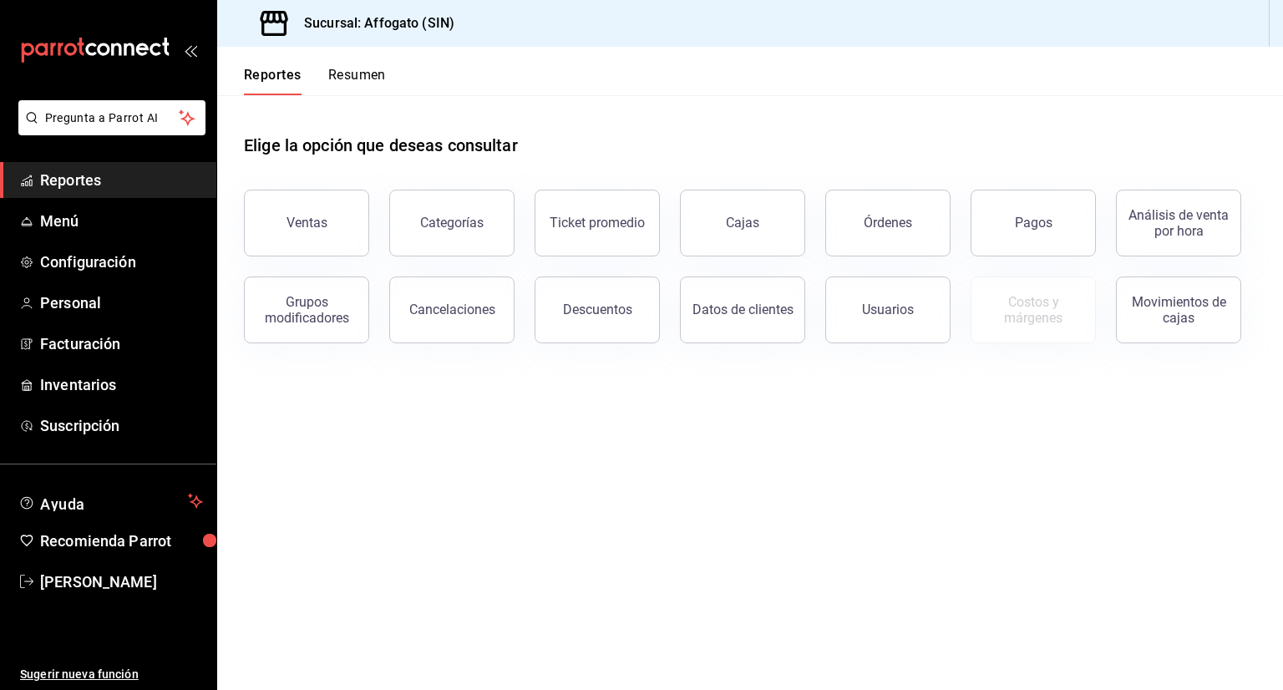
click at [75, 184] on span "Reportes" at bounding box center [121, 180] width 163 height 23
click at [347, 81] on button "Resumen" at bounding box center [357, 81] width 58 height 28
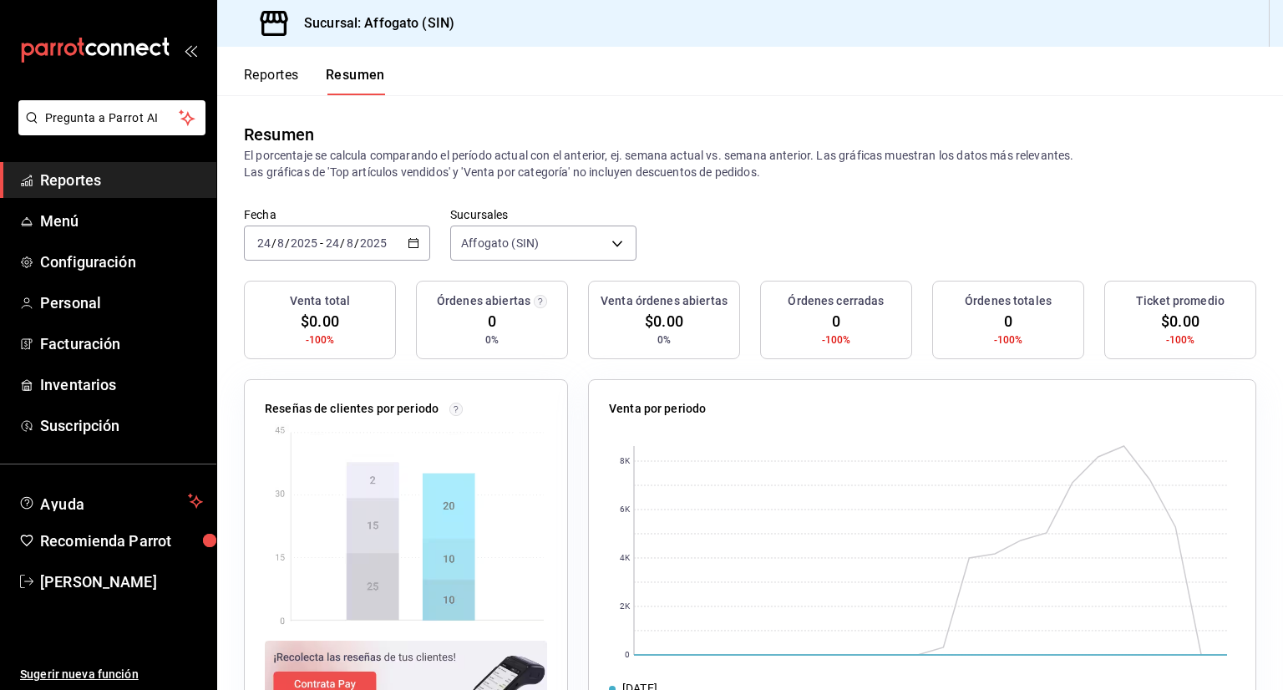
click at [409, 235] on div "2025-08-24 24 / 8 / 2025 - 2025-08-24 24 / 8 / 2025" at bounding box center [337, 243] width 186 height 35
click at [408, 245] on icon "button" at bounding box center [414, 243] width 12 height 12
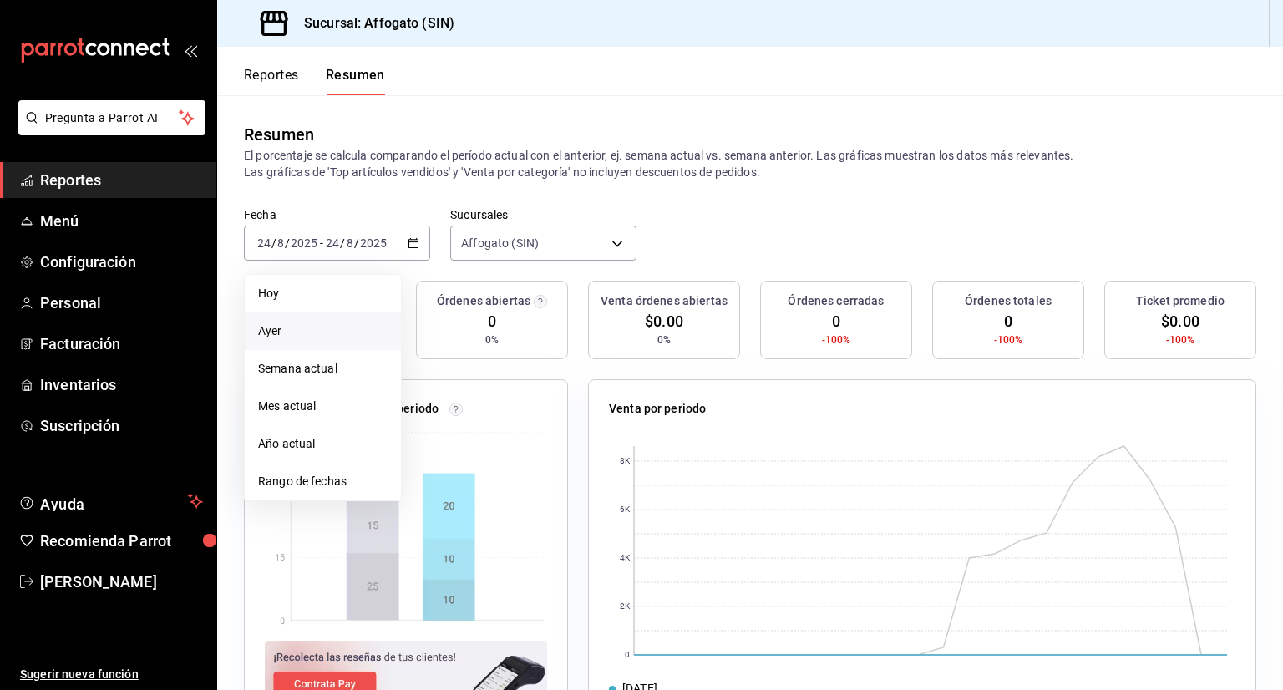
click at [274, 336] on span "Ayer" at bounding box center [322, 331] width 129 height 18
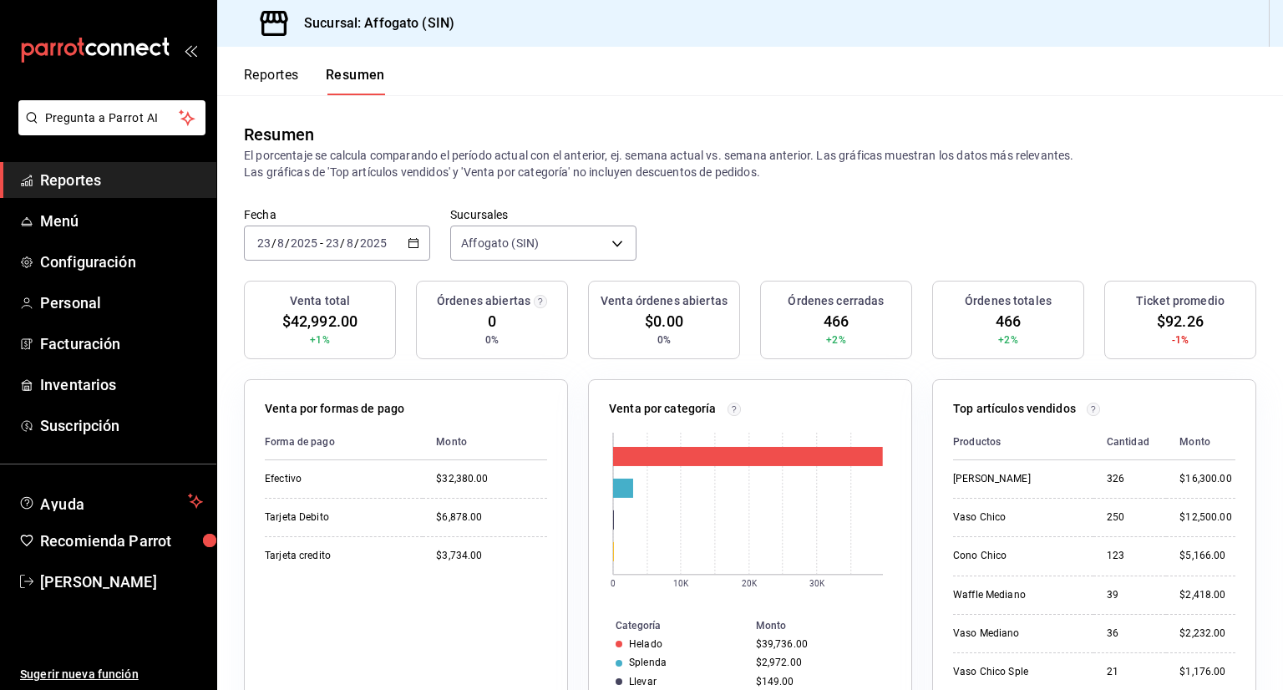
click at [412, 245] on icon "button" at bounding box center [414, 243] width 12 height 12
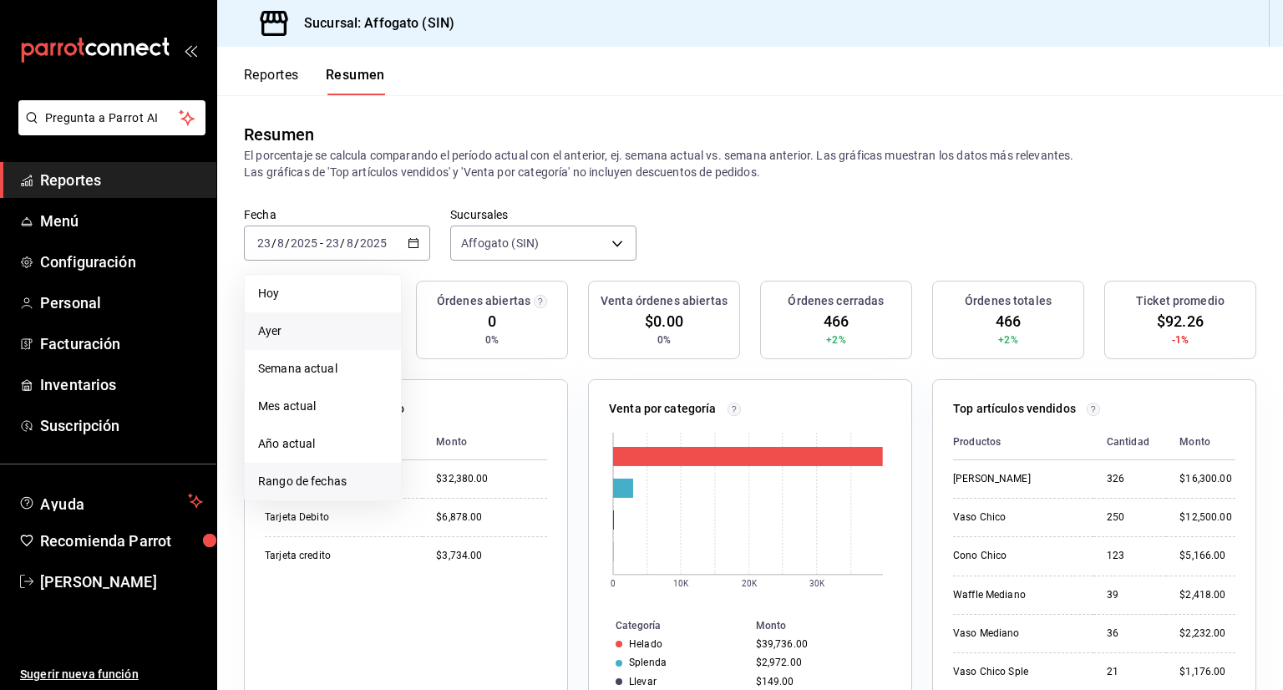
click at [354, 480] on span "Rango de fechas" at bounding box center [322, 482] width 129 height 18
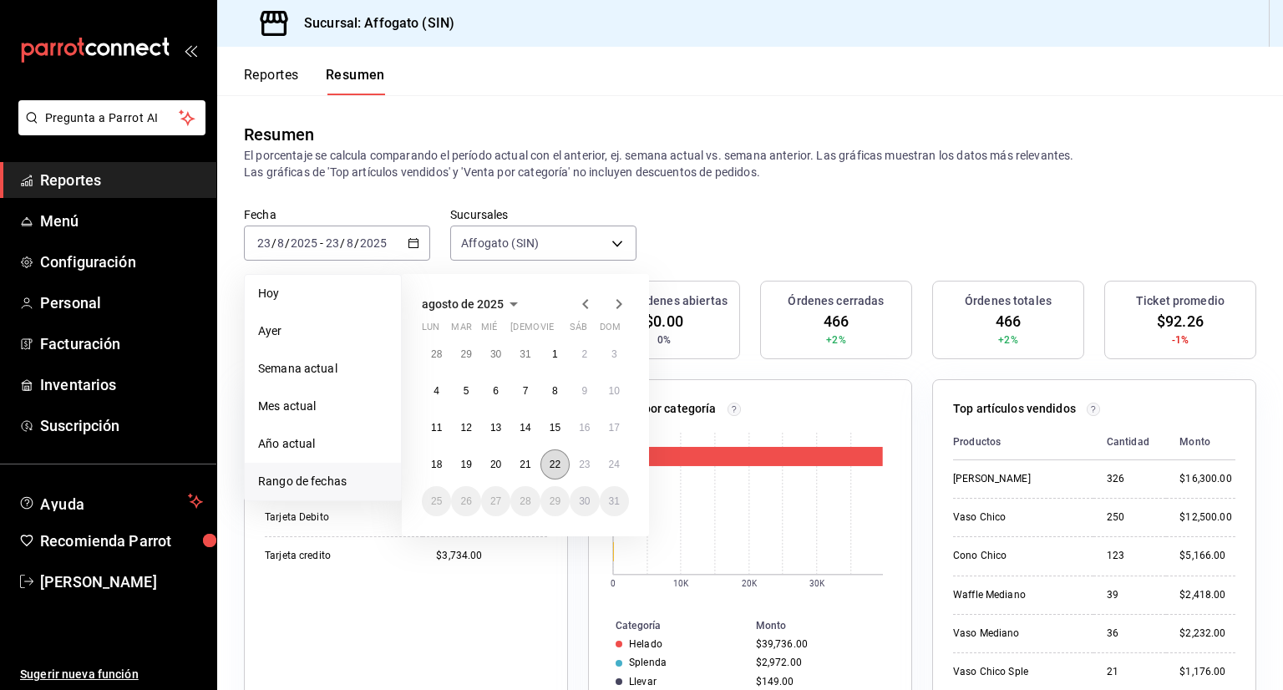
click at [553, 464] on abbr "22" at bounding box center [555, 465] width 11 height 12
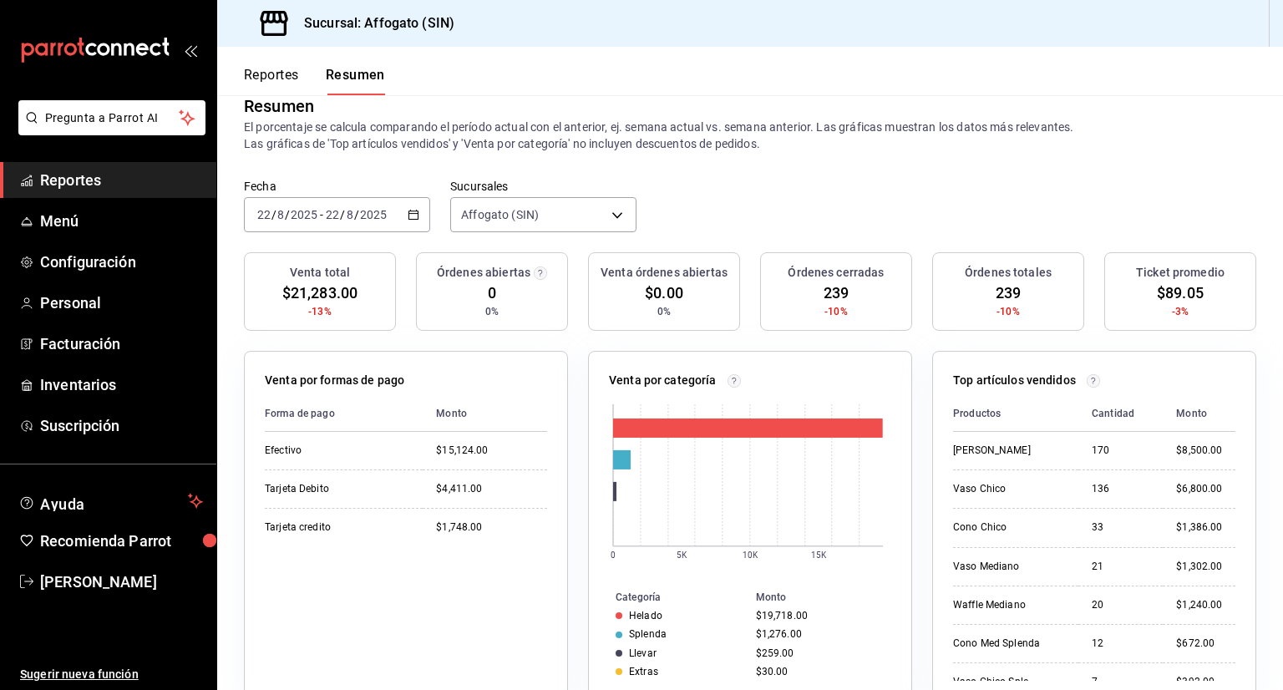
scroll to position [16, 0]
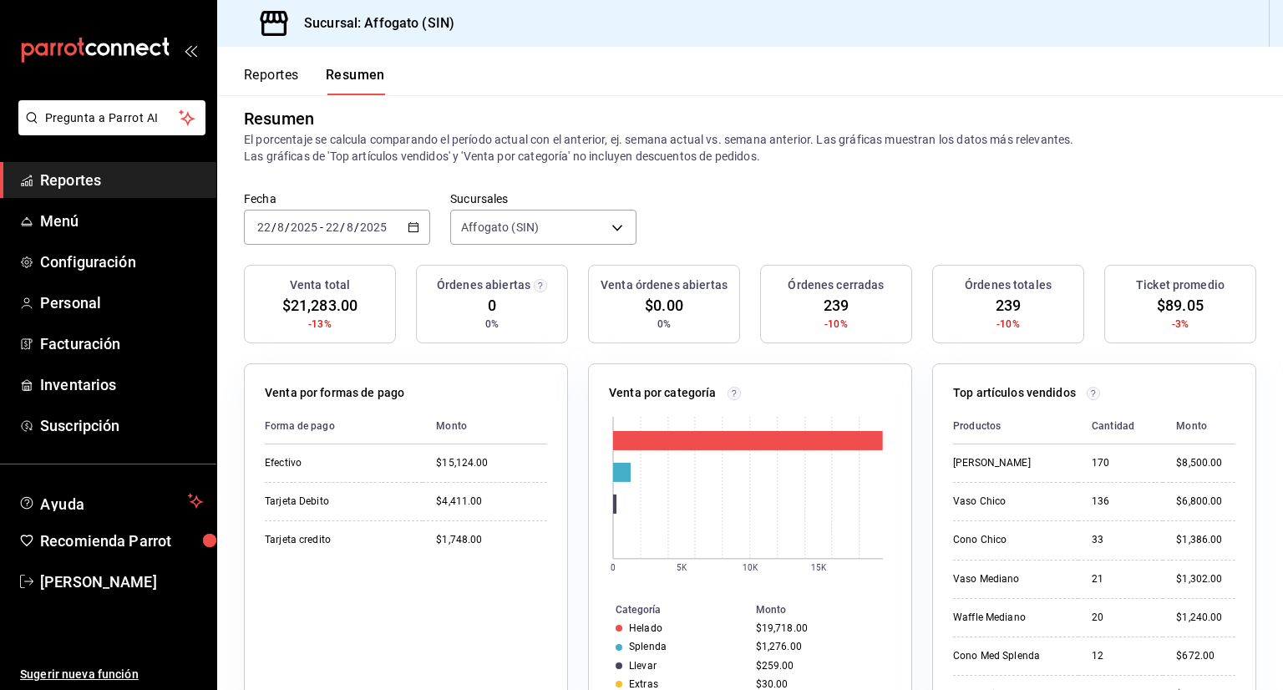
click at [414, 230] on icon "button" at bounding box center [414, 227] width 12 height 12
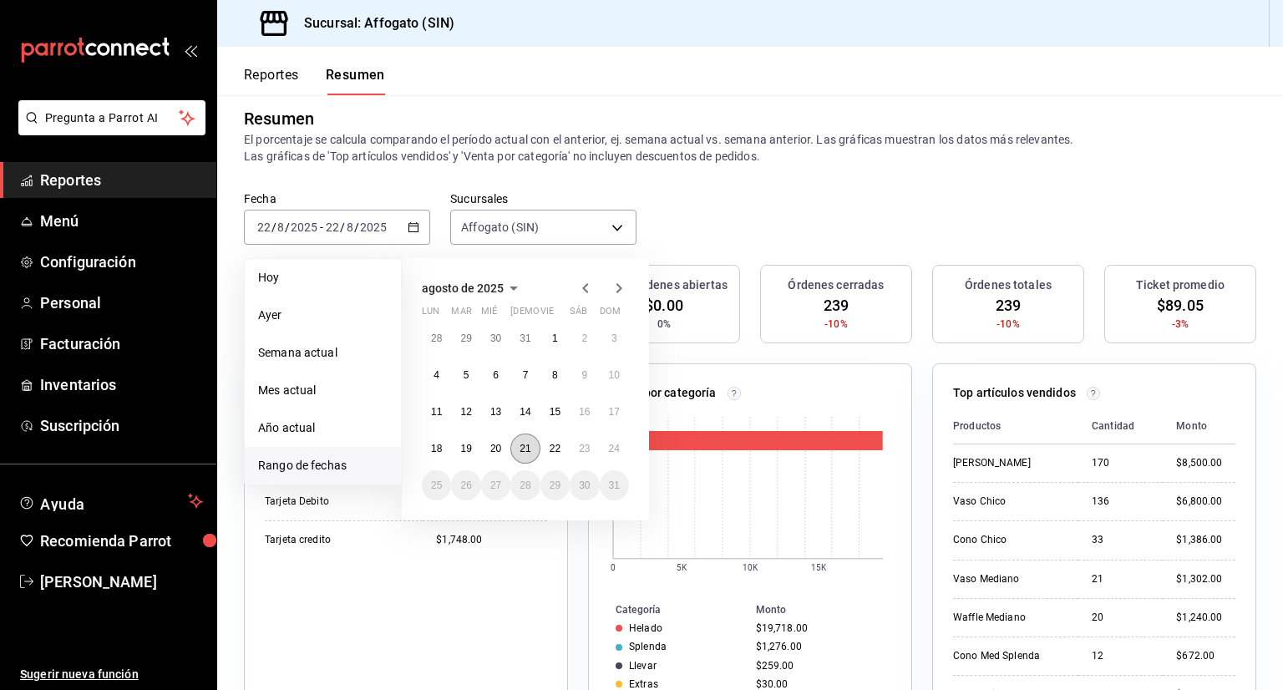
click at [521, 444] on abbr "21" at bounding box center [525, 449] width 11 height 12
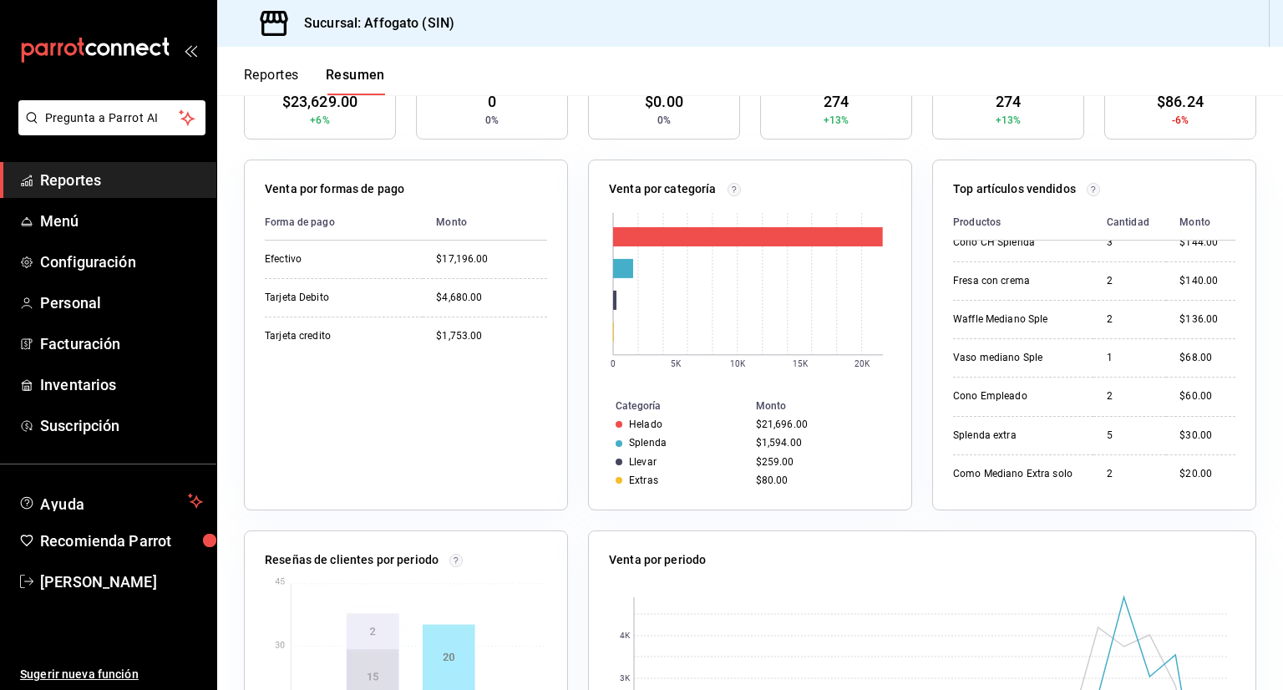
scroll to position [0, 0]
